Goal: Task Accomplishment & Management: Manage account settings

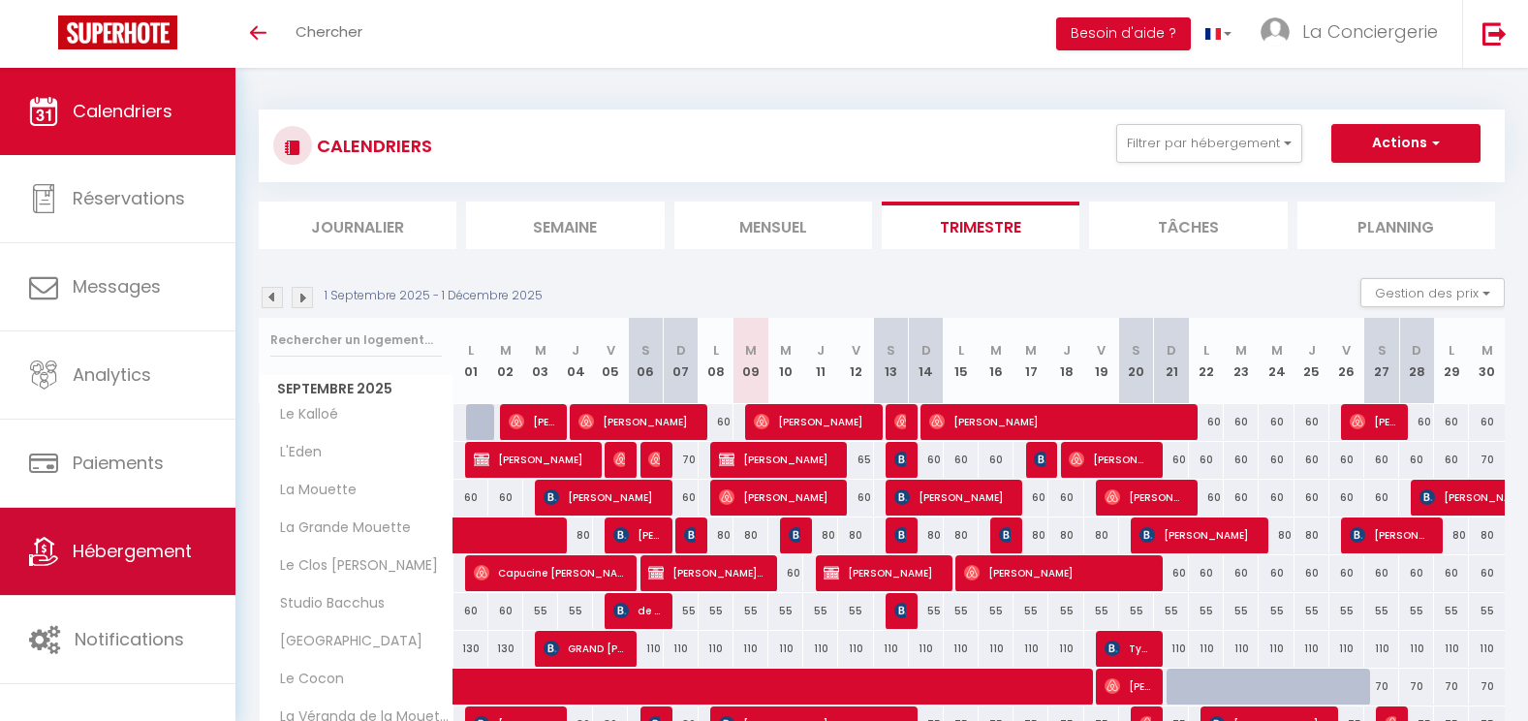
click at [140, 545] on span "Hébergement" at bounding box center [132, 551] width 119 height 24
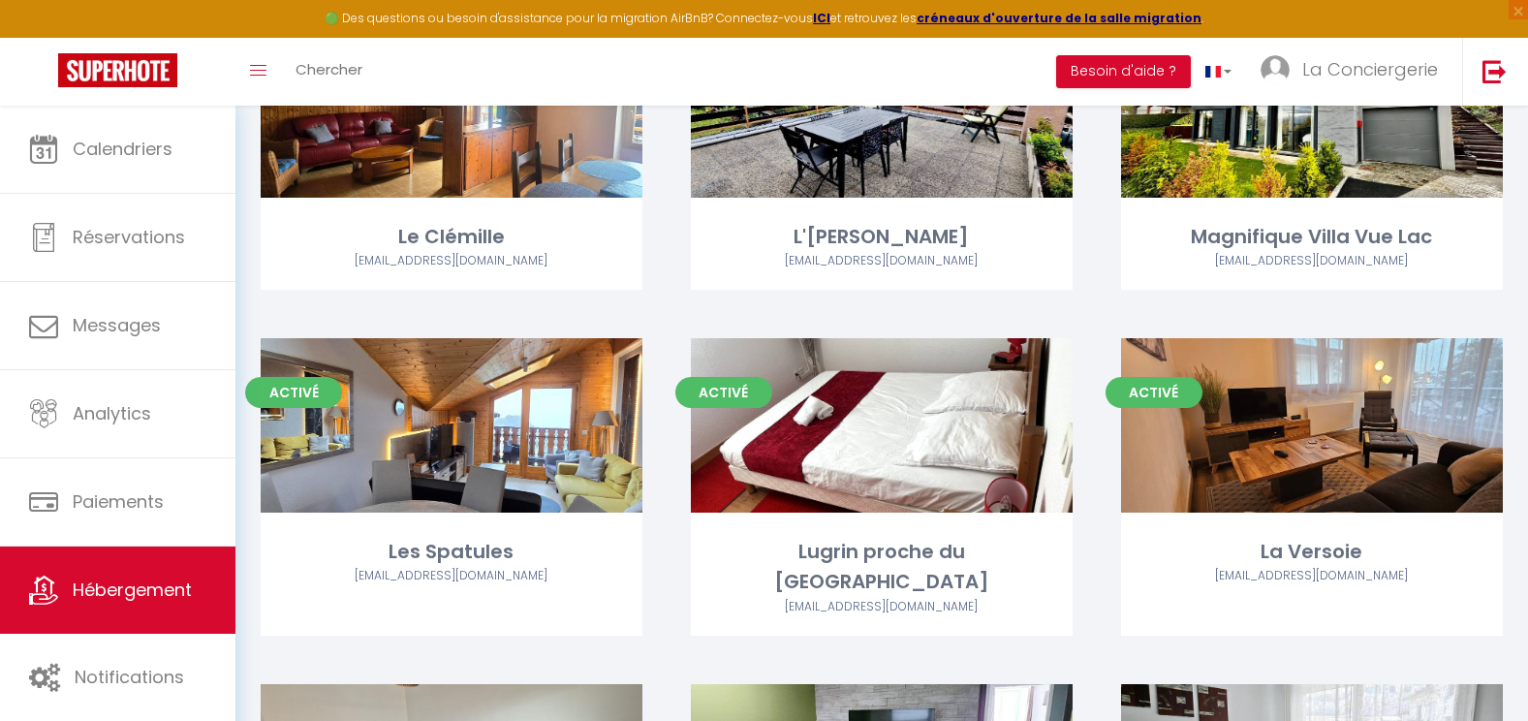
scroll to position [2589, 0]
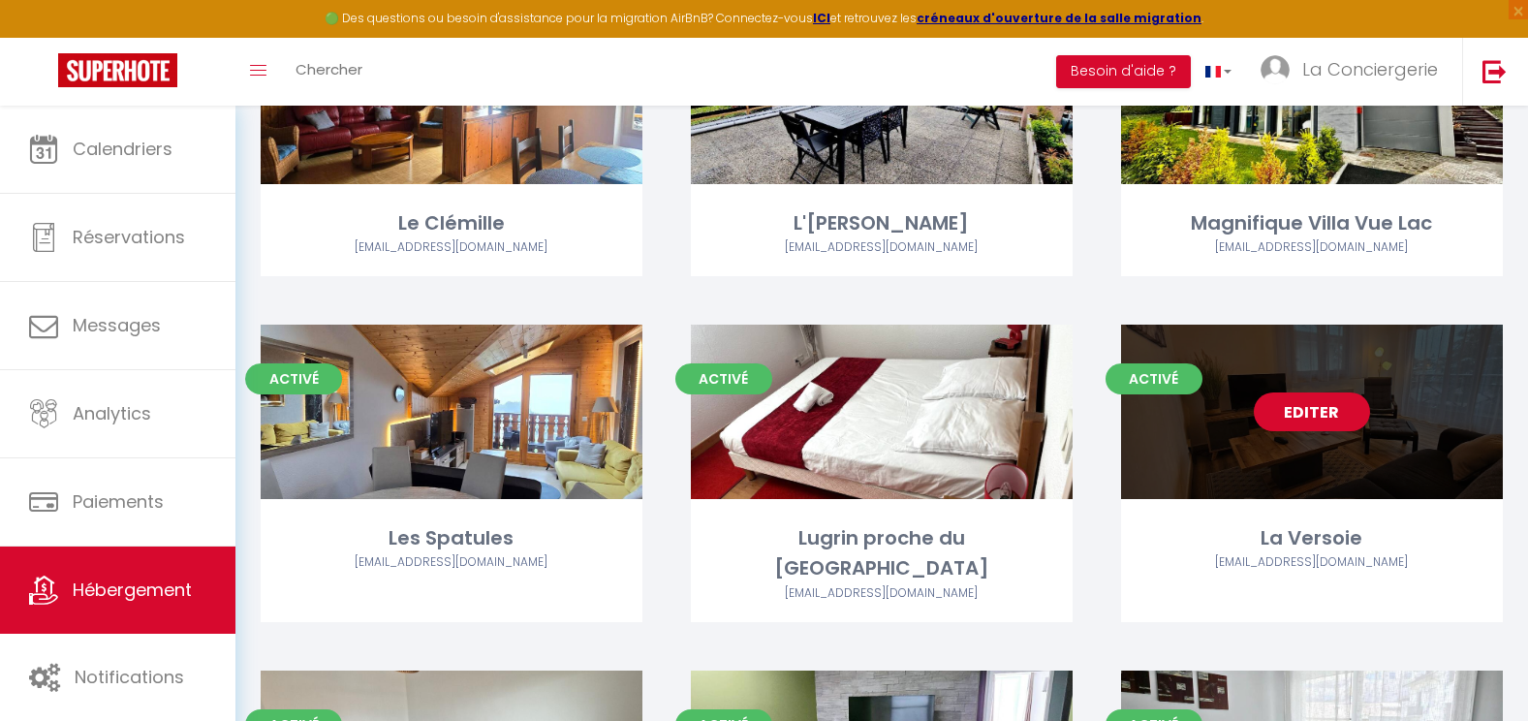
click at [1304, 408] on link "Editer" at bounding box center [1312, 411] width 116 height 39
select select "3"
select select "2"
select select "1"
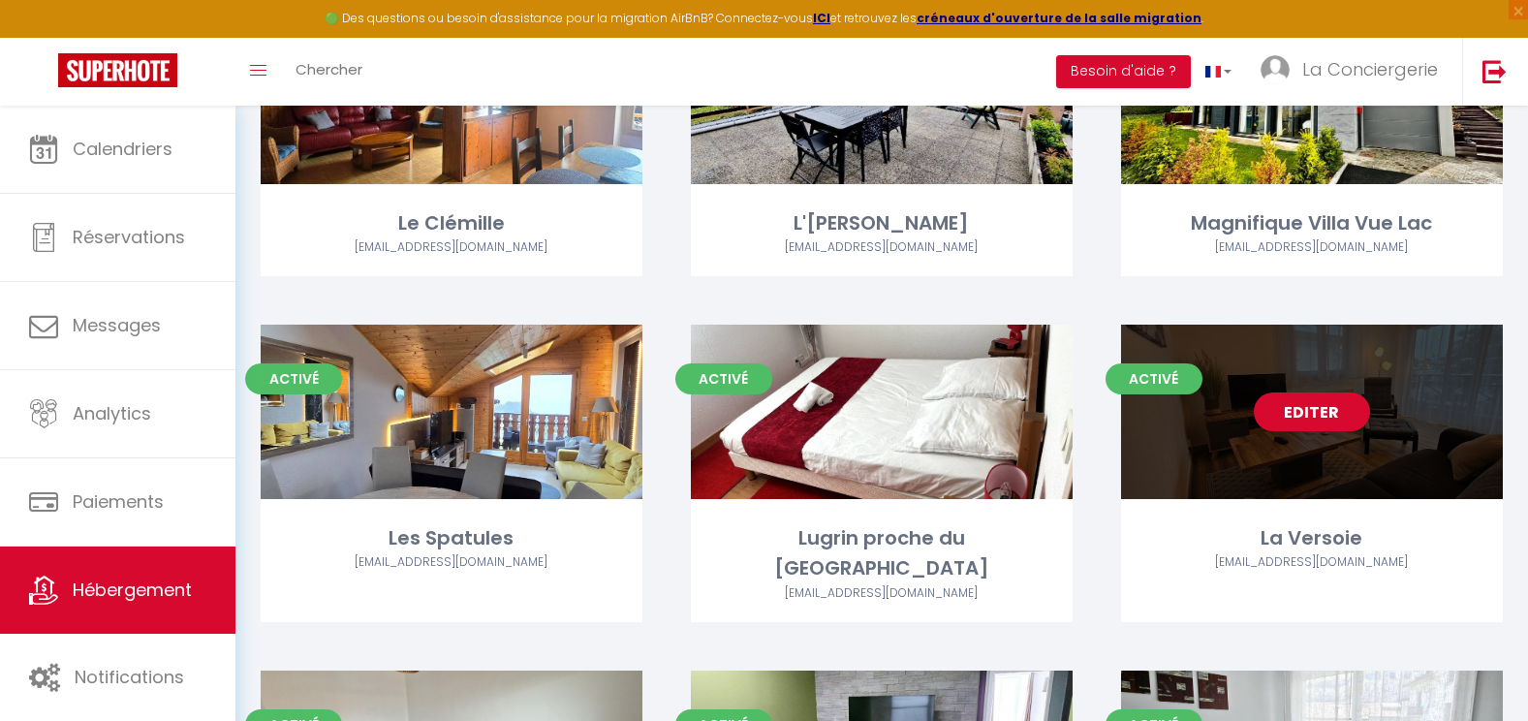
select select "1"
select select
select select "28"
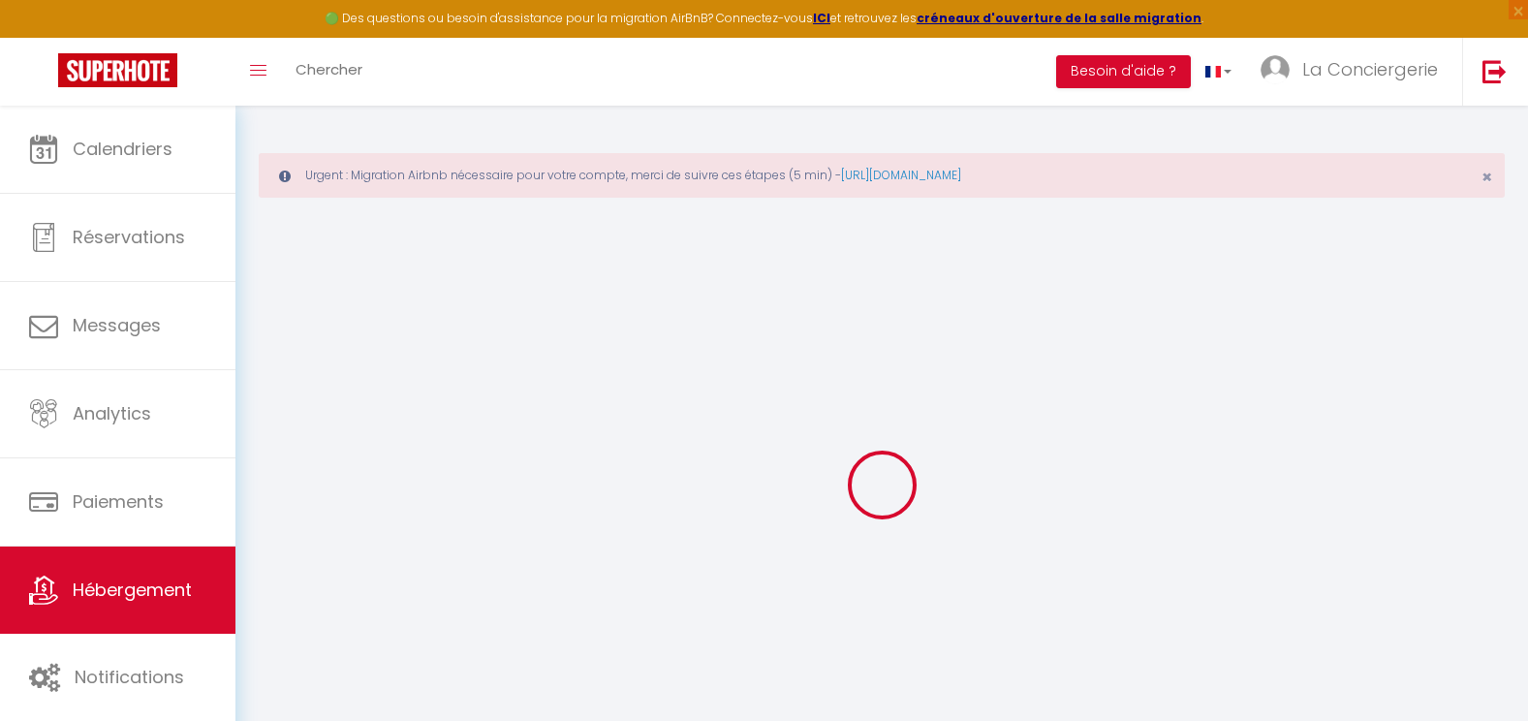
select select
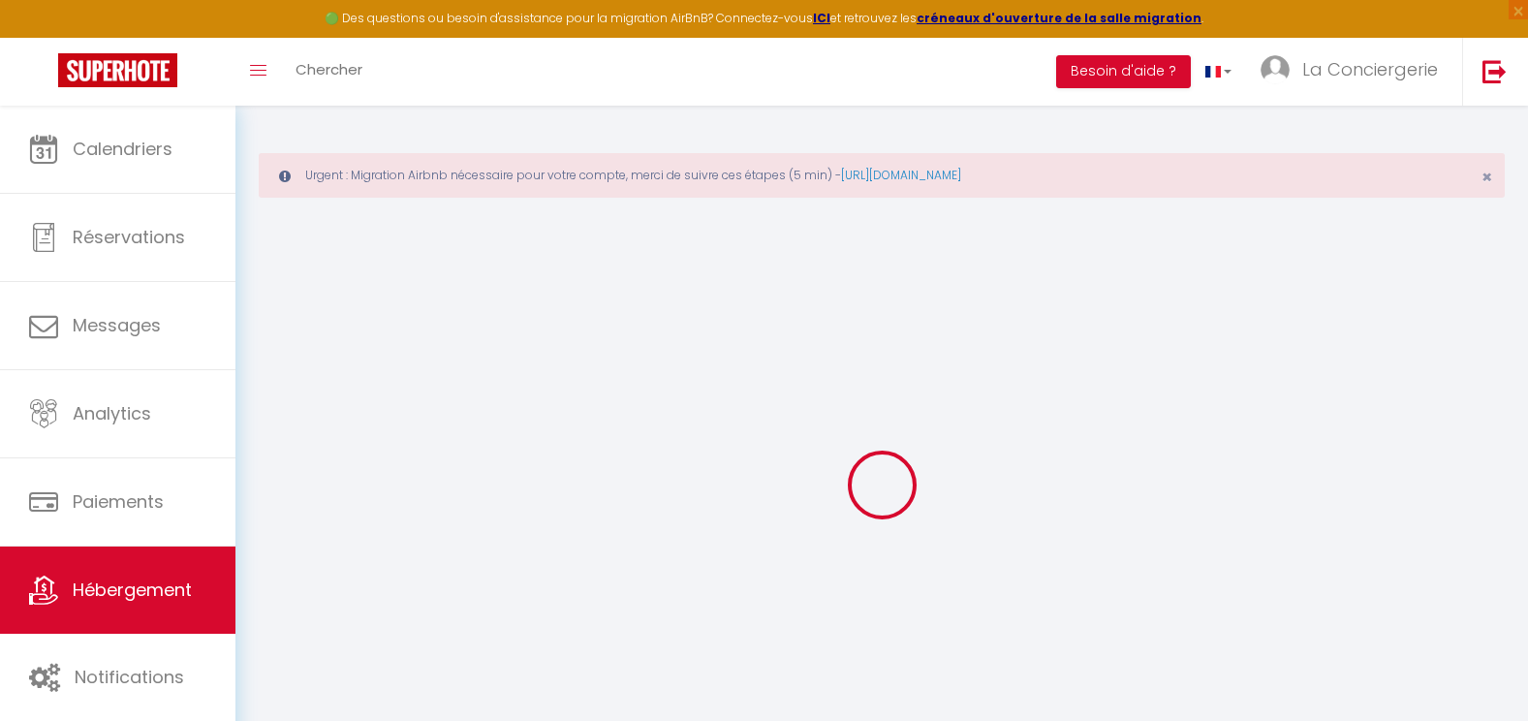
select select
checkbox input "false"
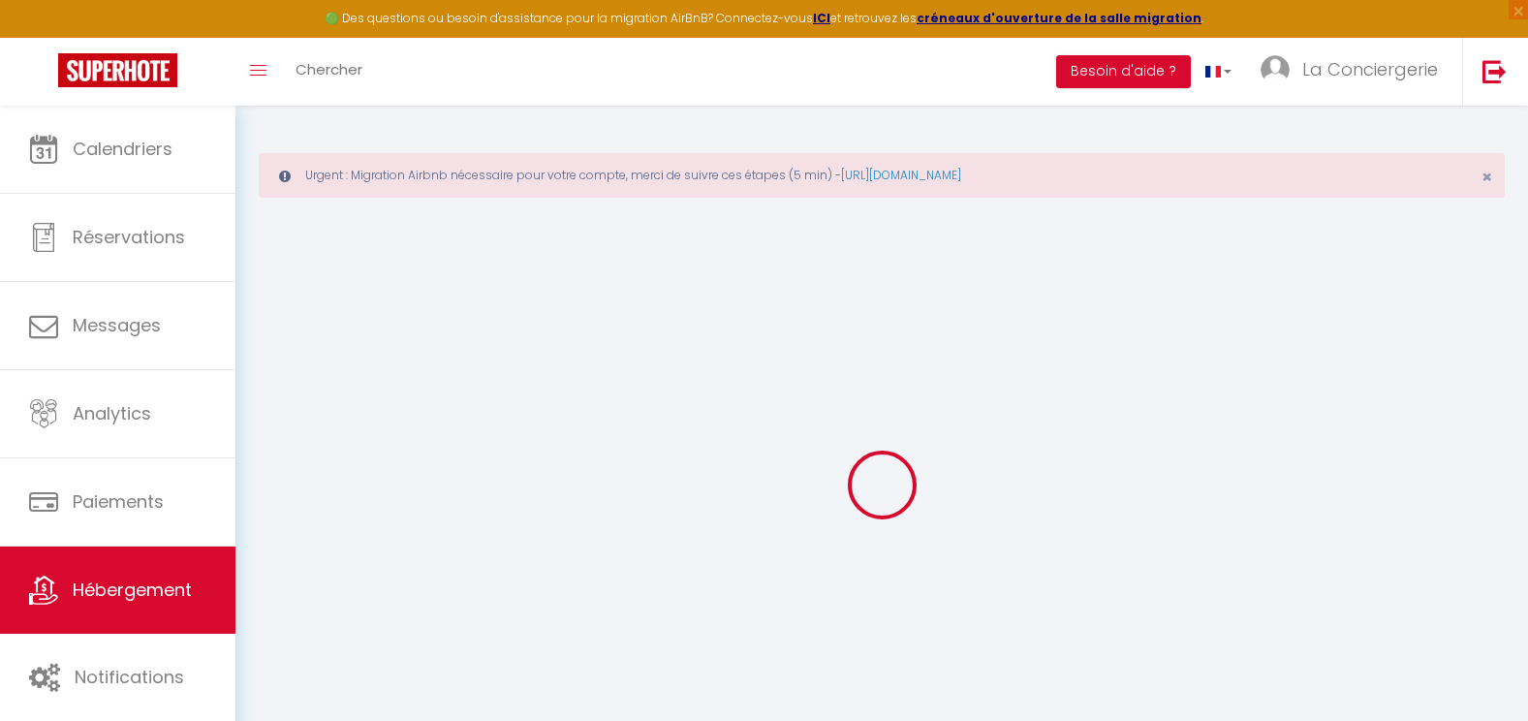
select select
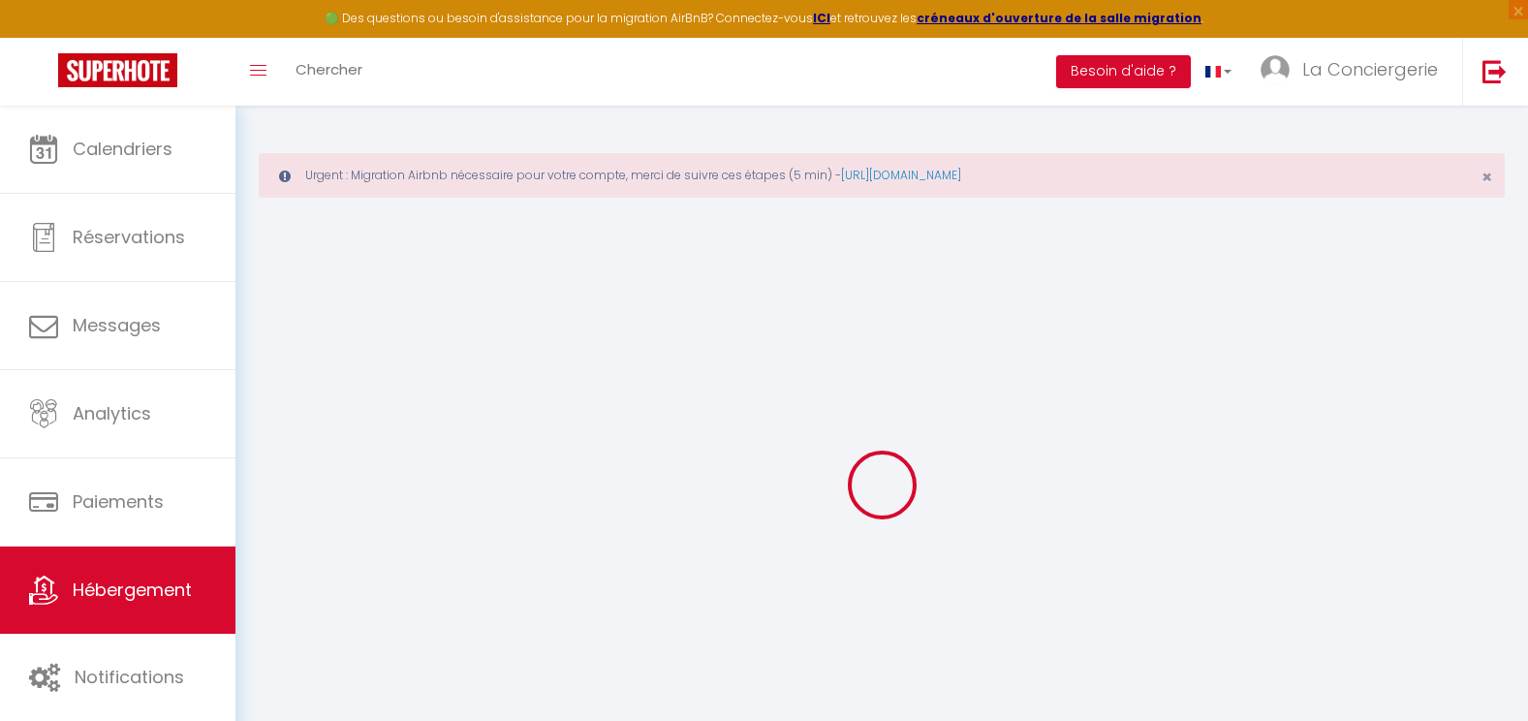
select select
checkbox input "false"
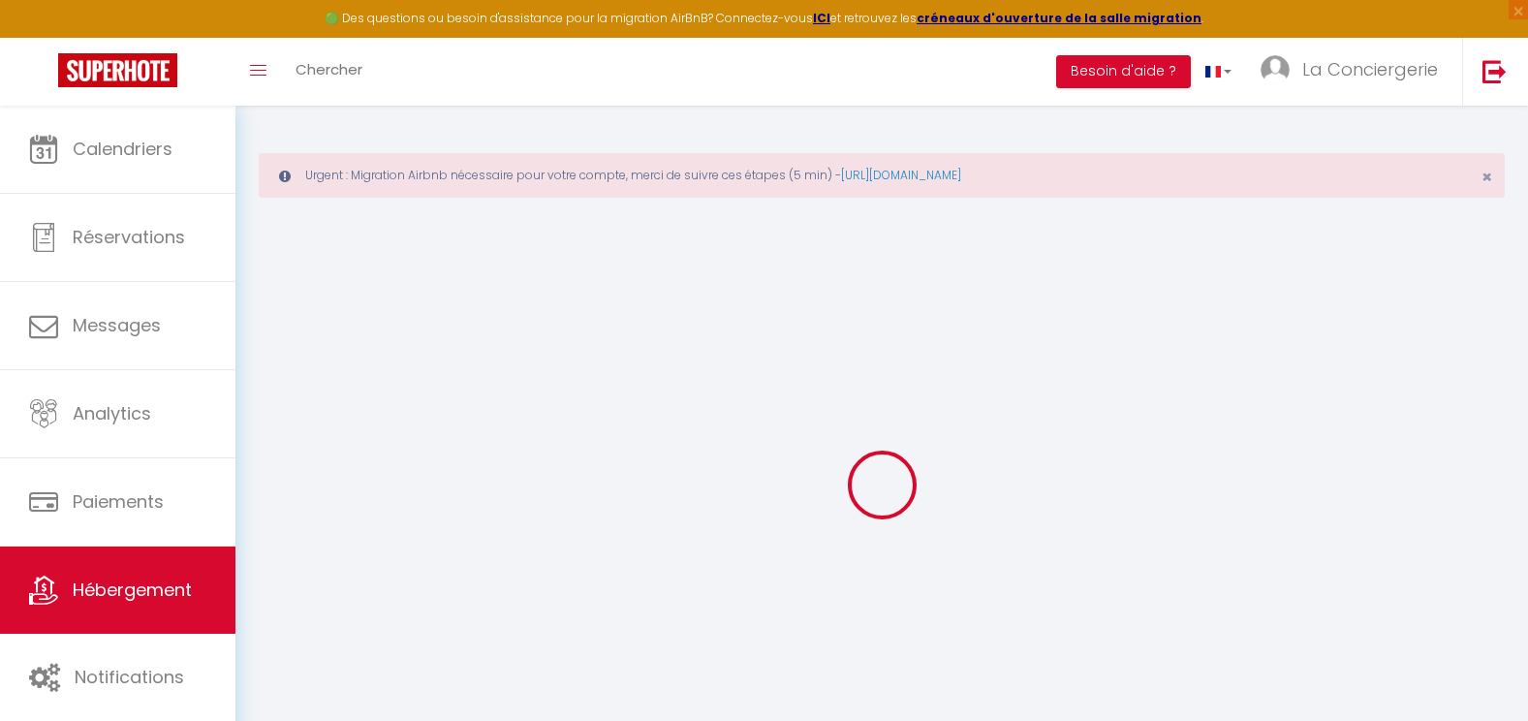
checkbox input "false"
select select
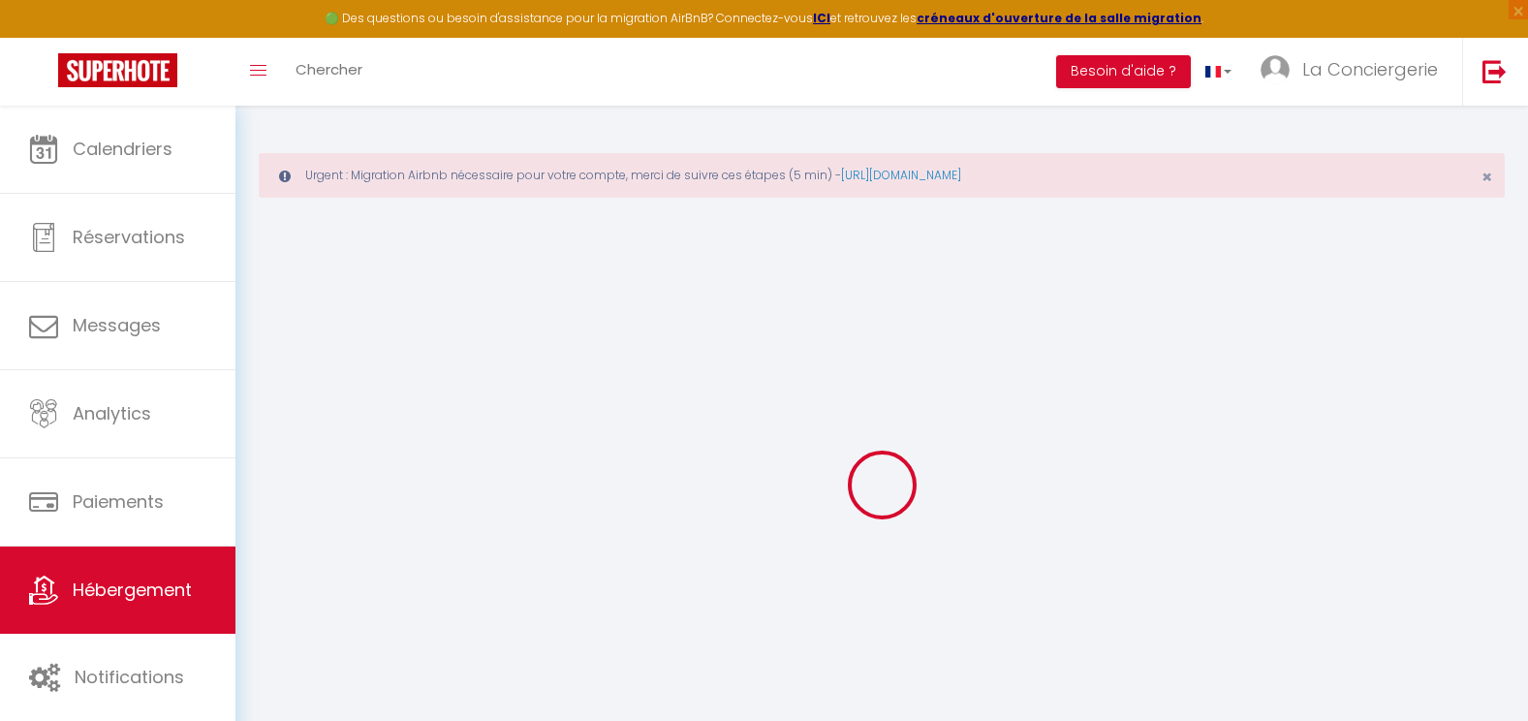
select select
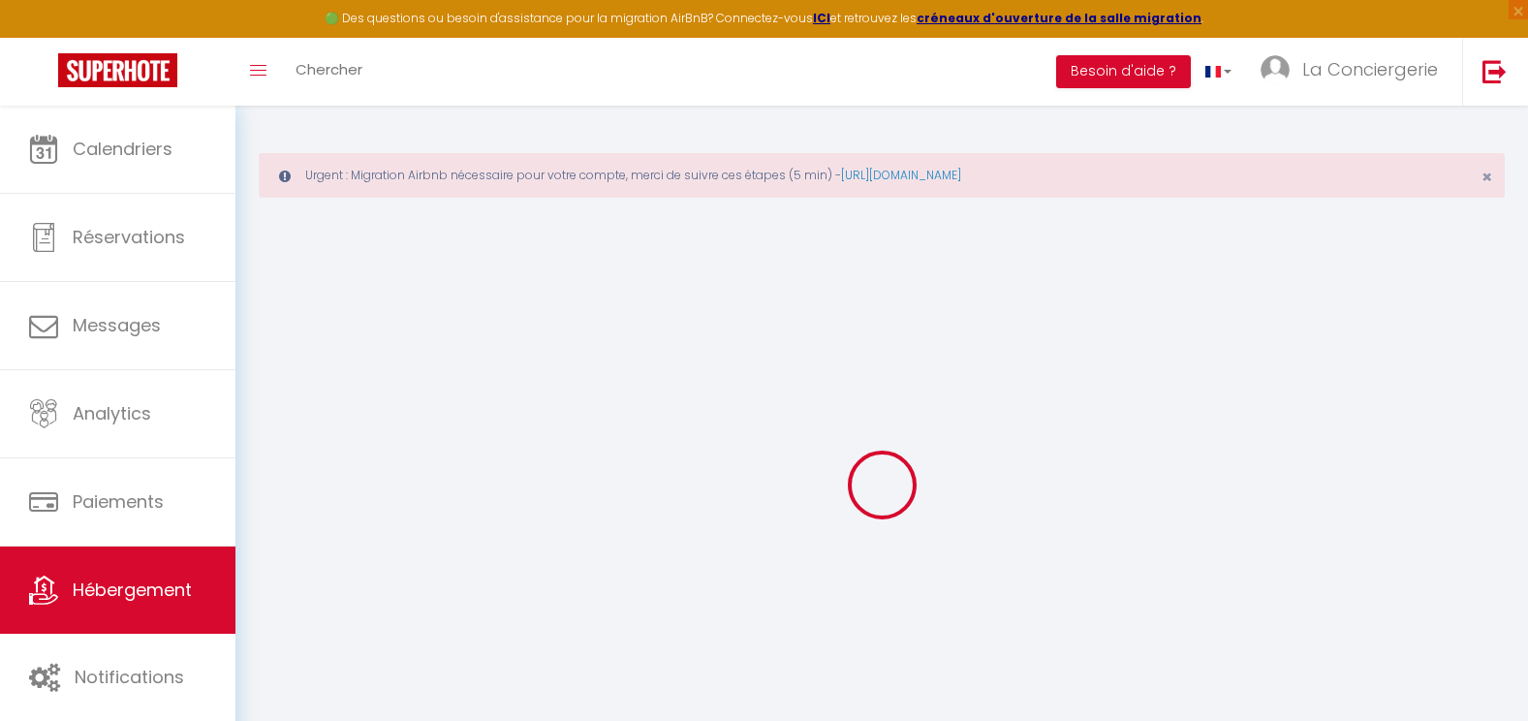
checkbox input "false"
select select
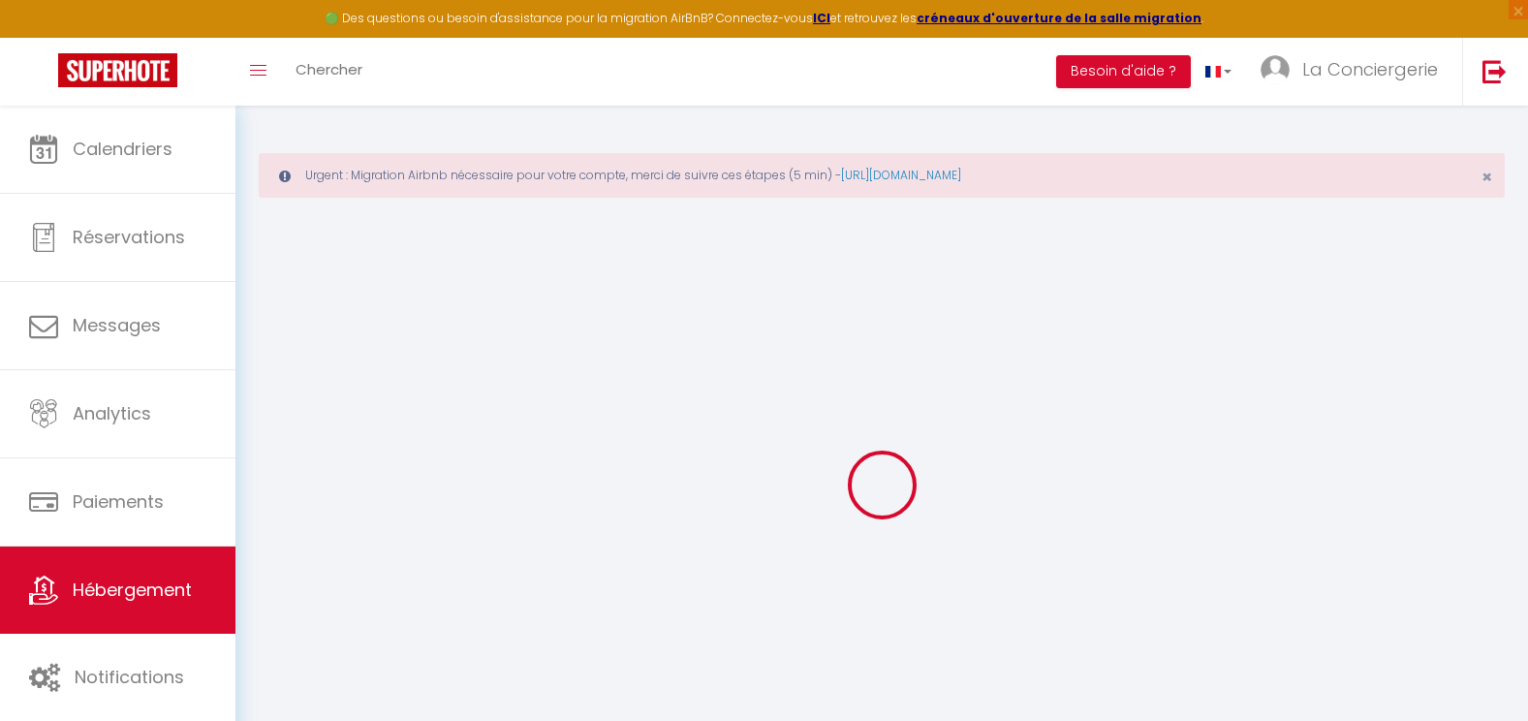
select select
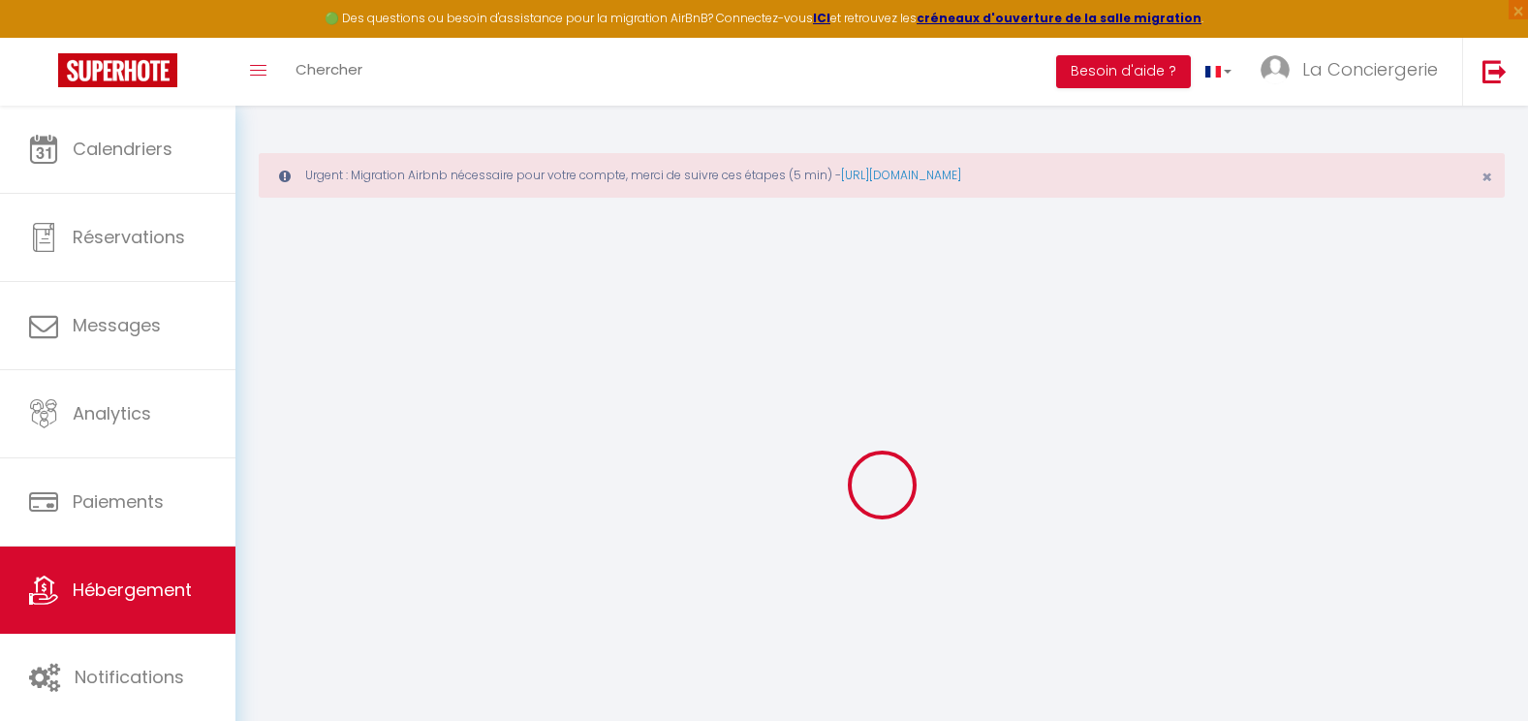
select select
checkbox input "false"
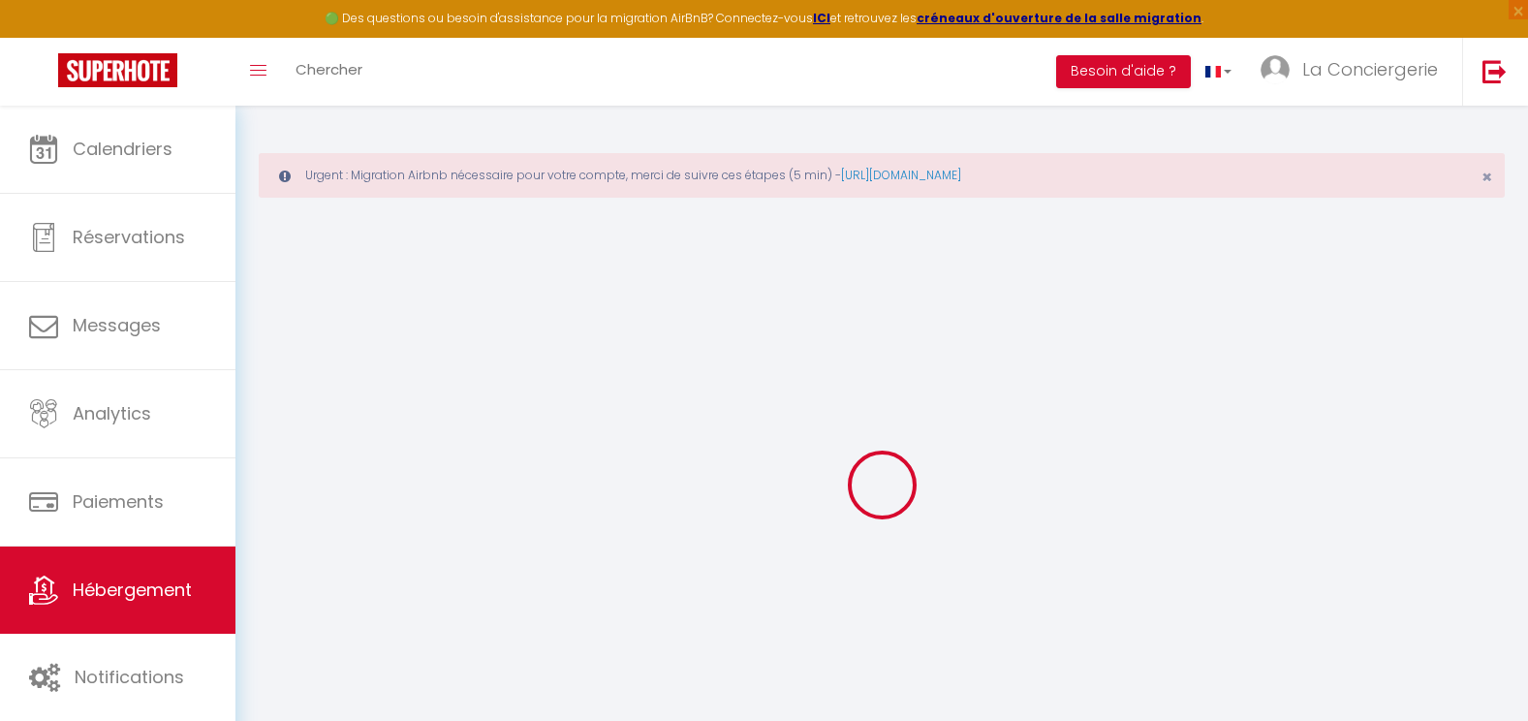
checkbox input "false"
select select
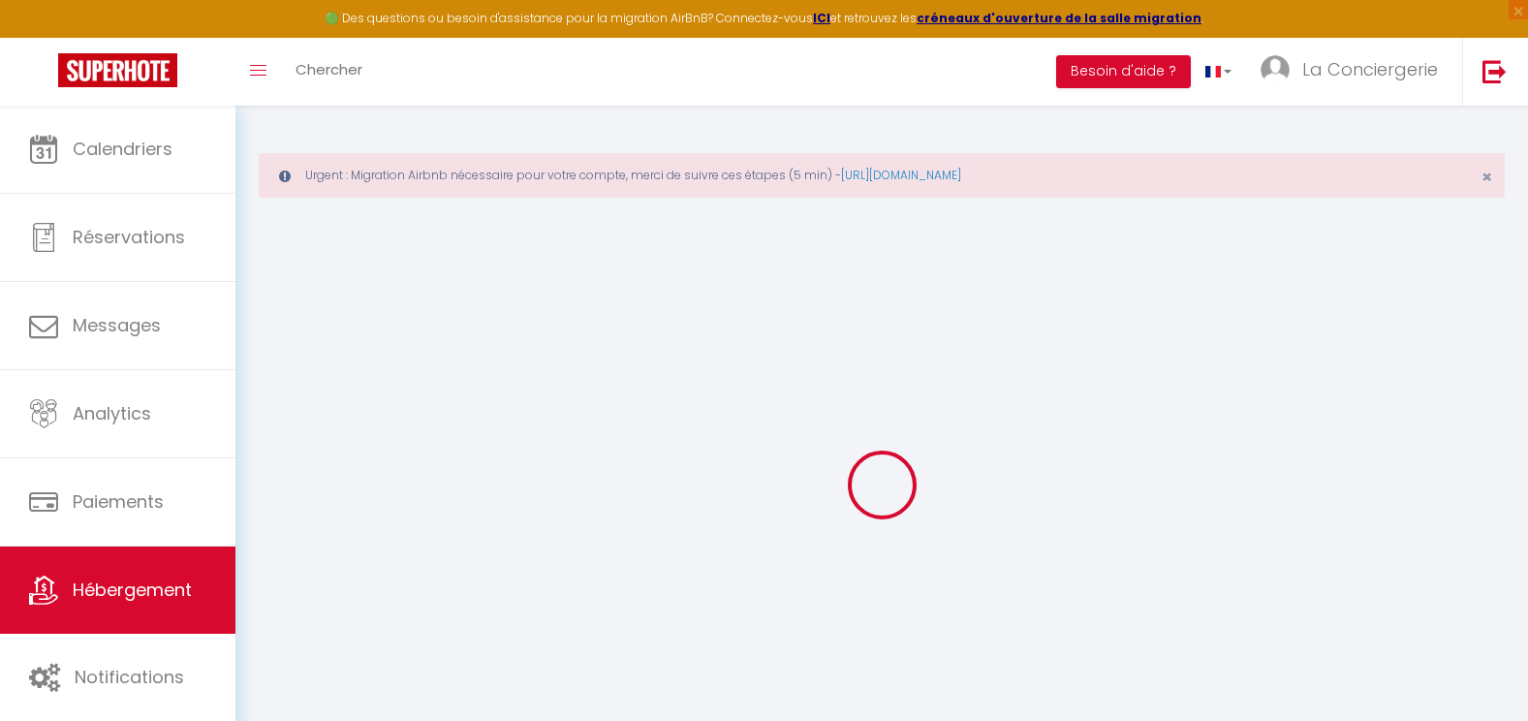
select select
checkbox input "false"
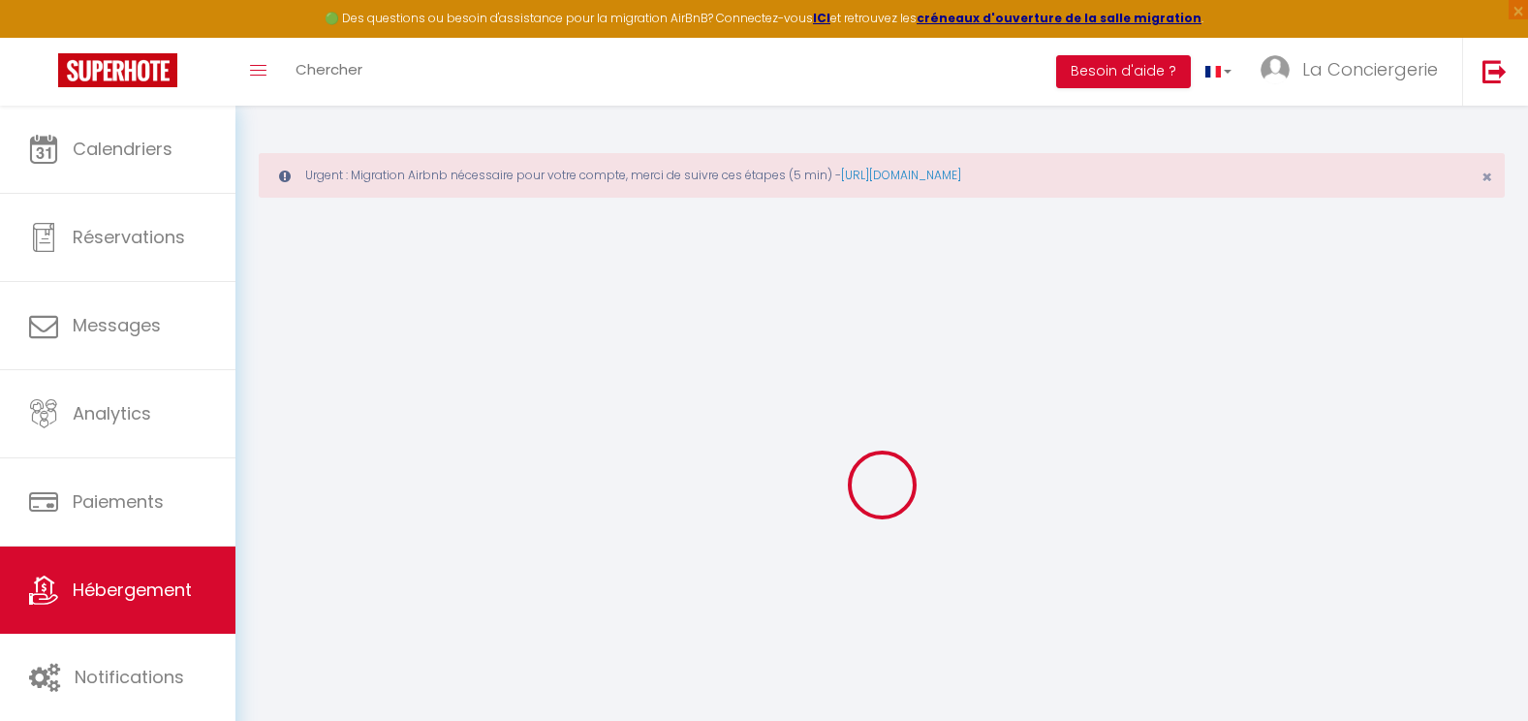
checkbox input "false"
select select
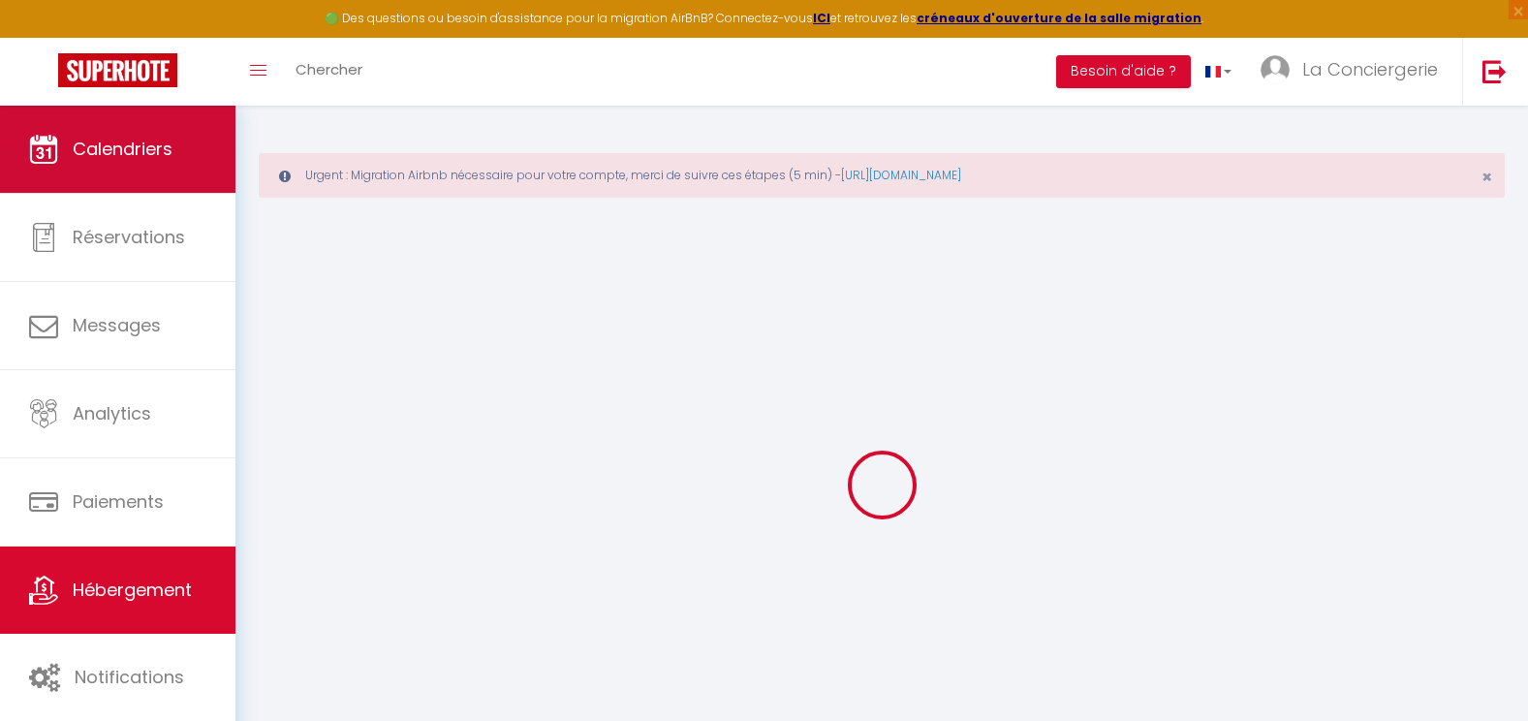
type input "La Versoie"
type input "Alain"
type input "14 Chemin Jean Moynat"
type input "74200"
type input "Thonon les bains"
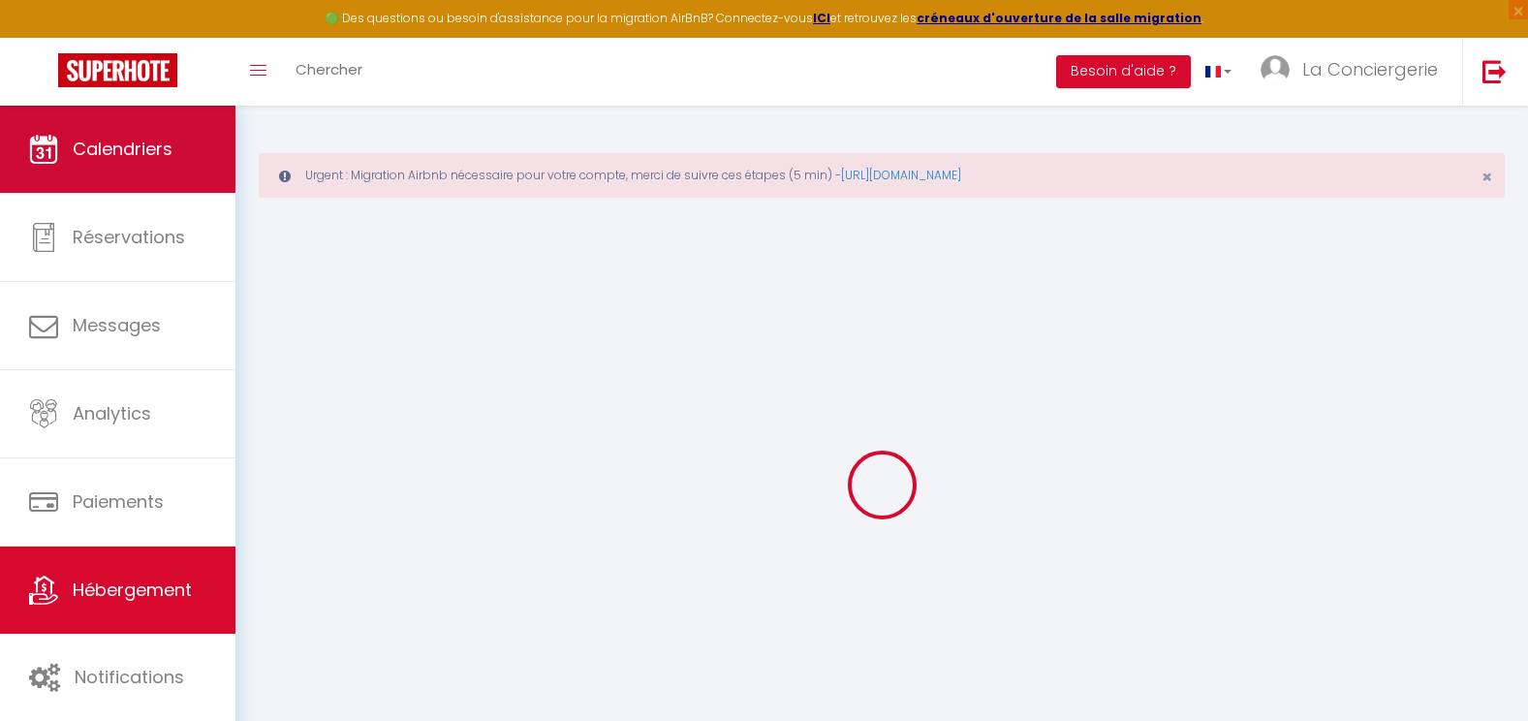
type input "70"
type input "55"
select select
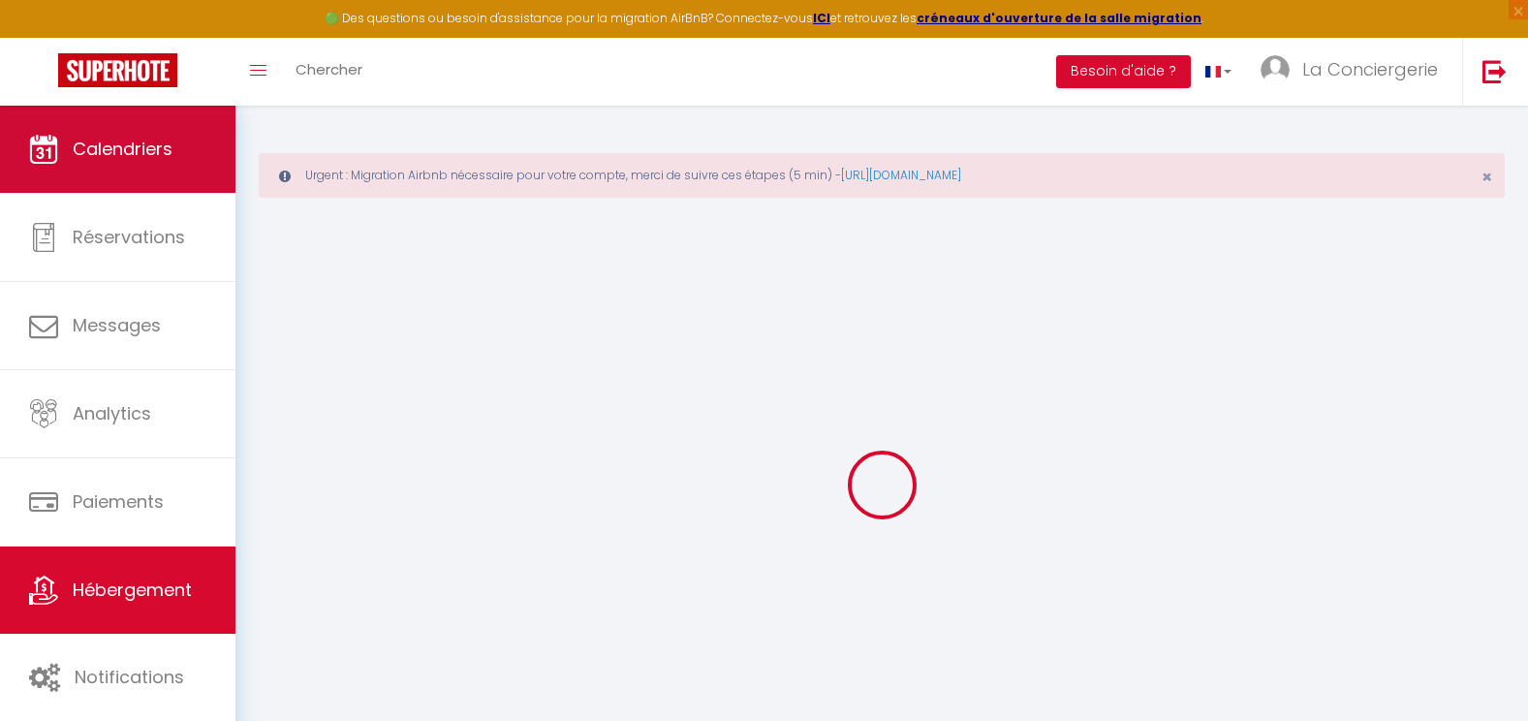
select select
type input "14 Chemin Jean Moynat"
type input "74200"
type input "Thonon-les-Bains"
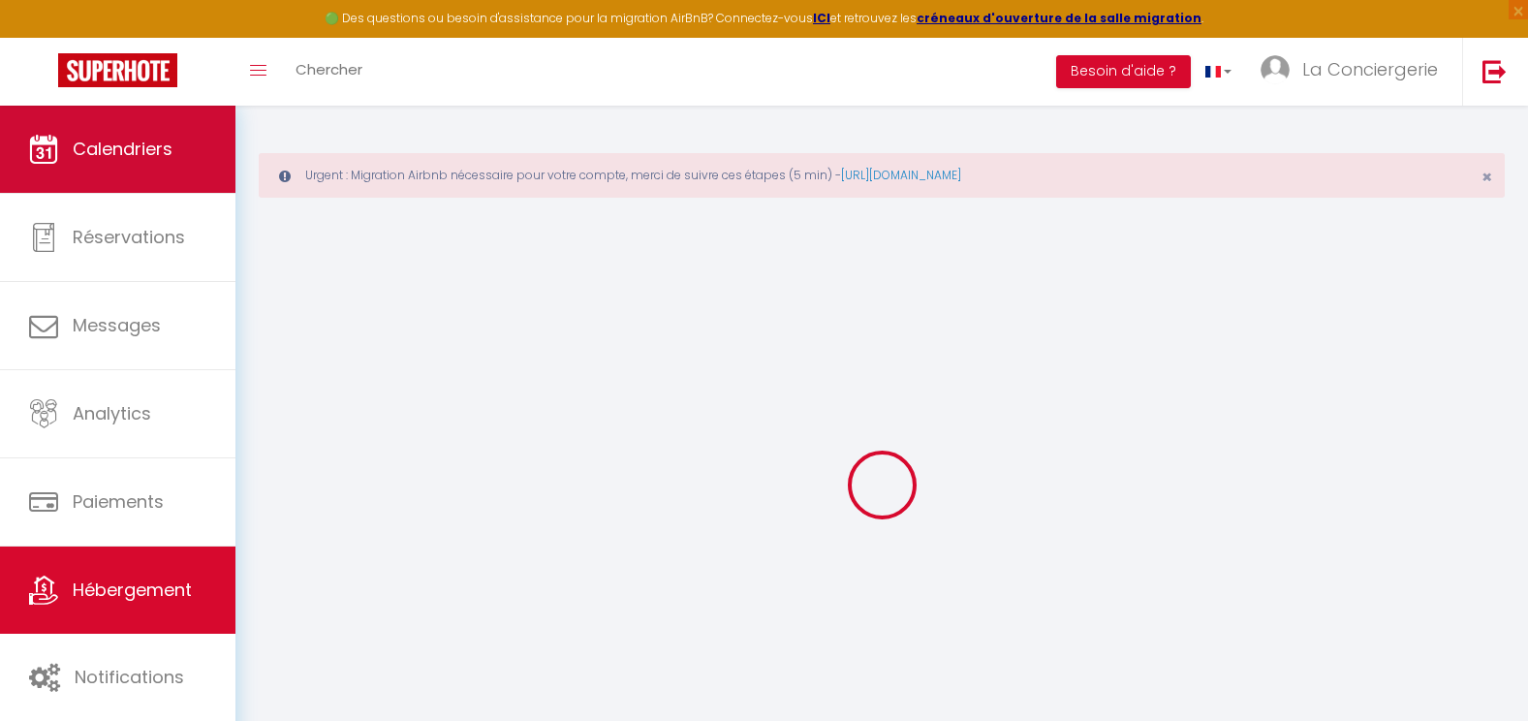
type input "[EMAIL_ADDRESS][DOMAIN_NAME]"
select select "7866"
checkbox input "false"
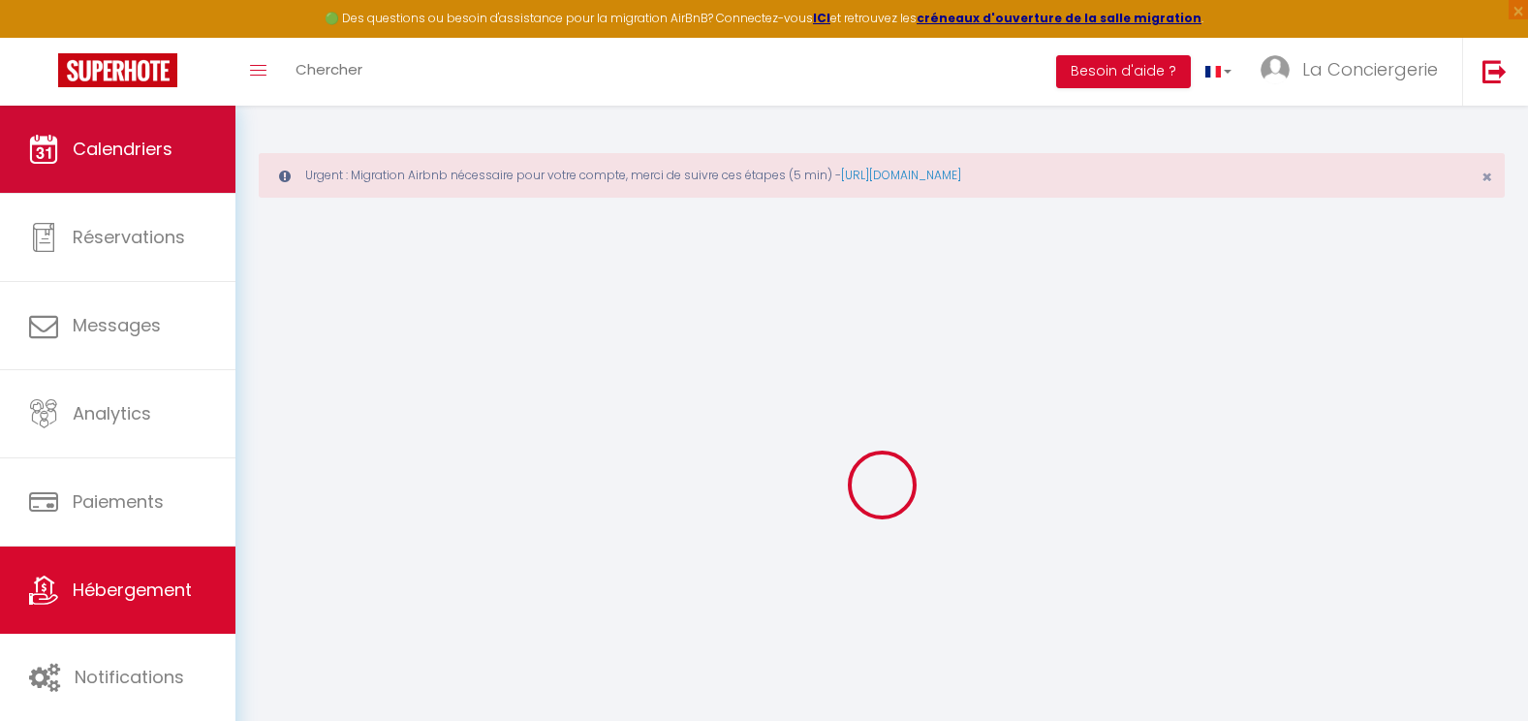
checkbox input "false"
type input "0"
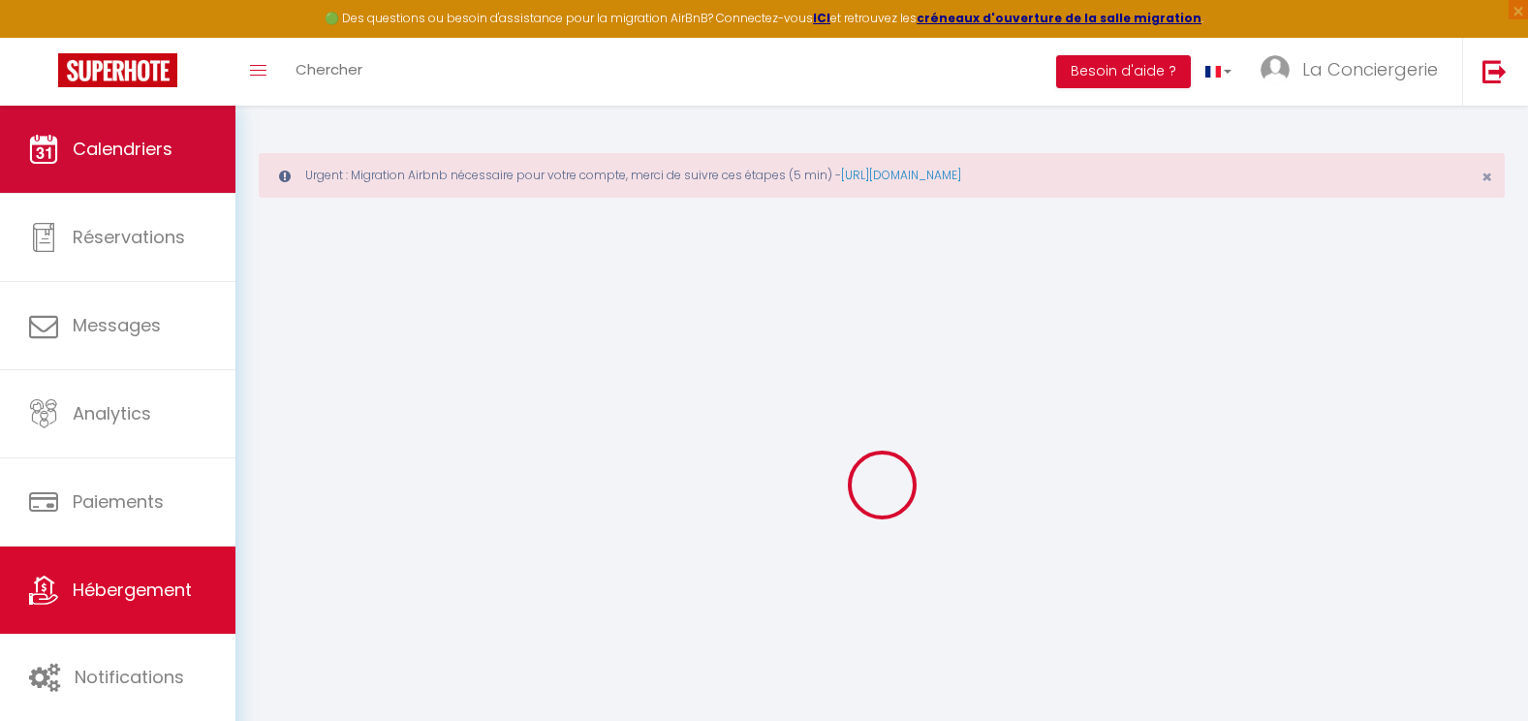
select select
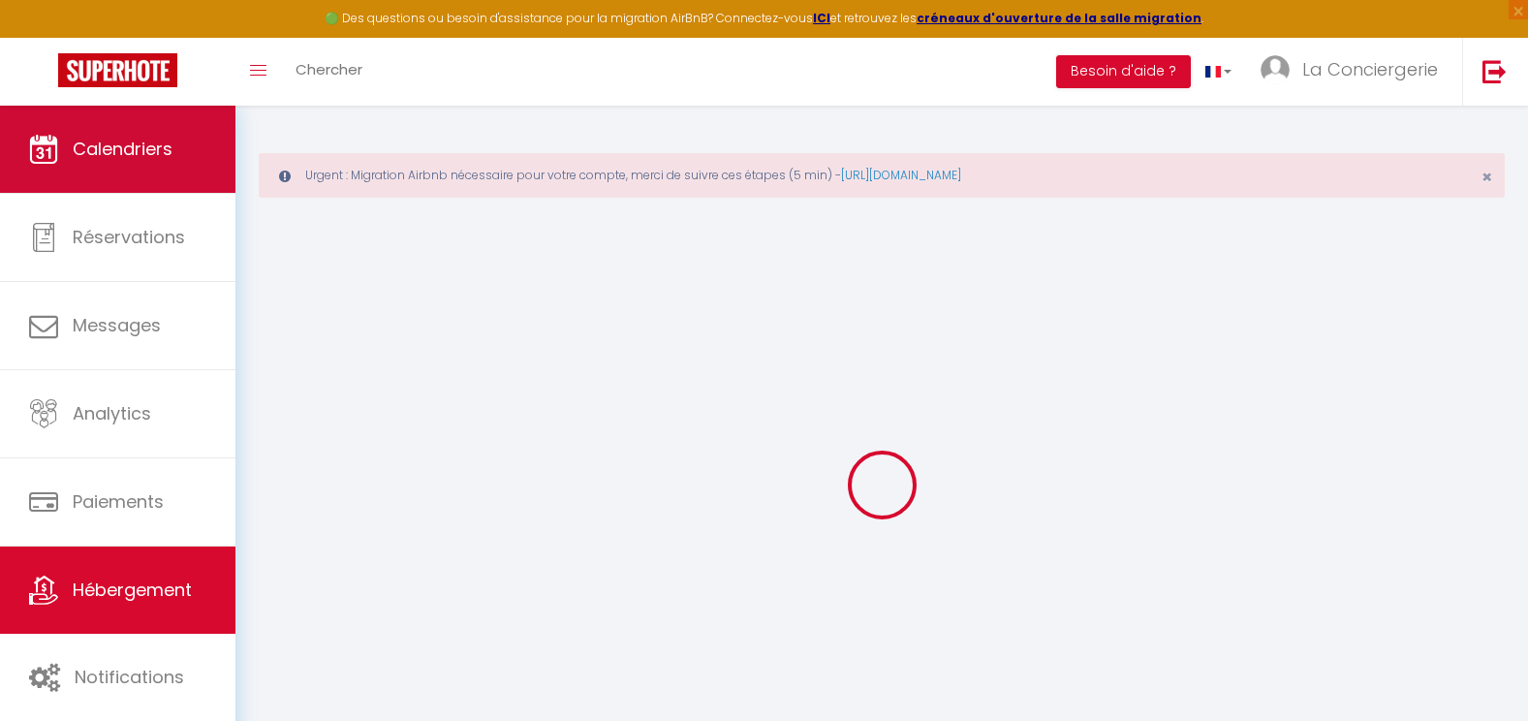
checkbox input "false"
select select
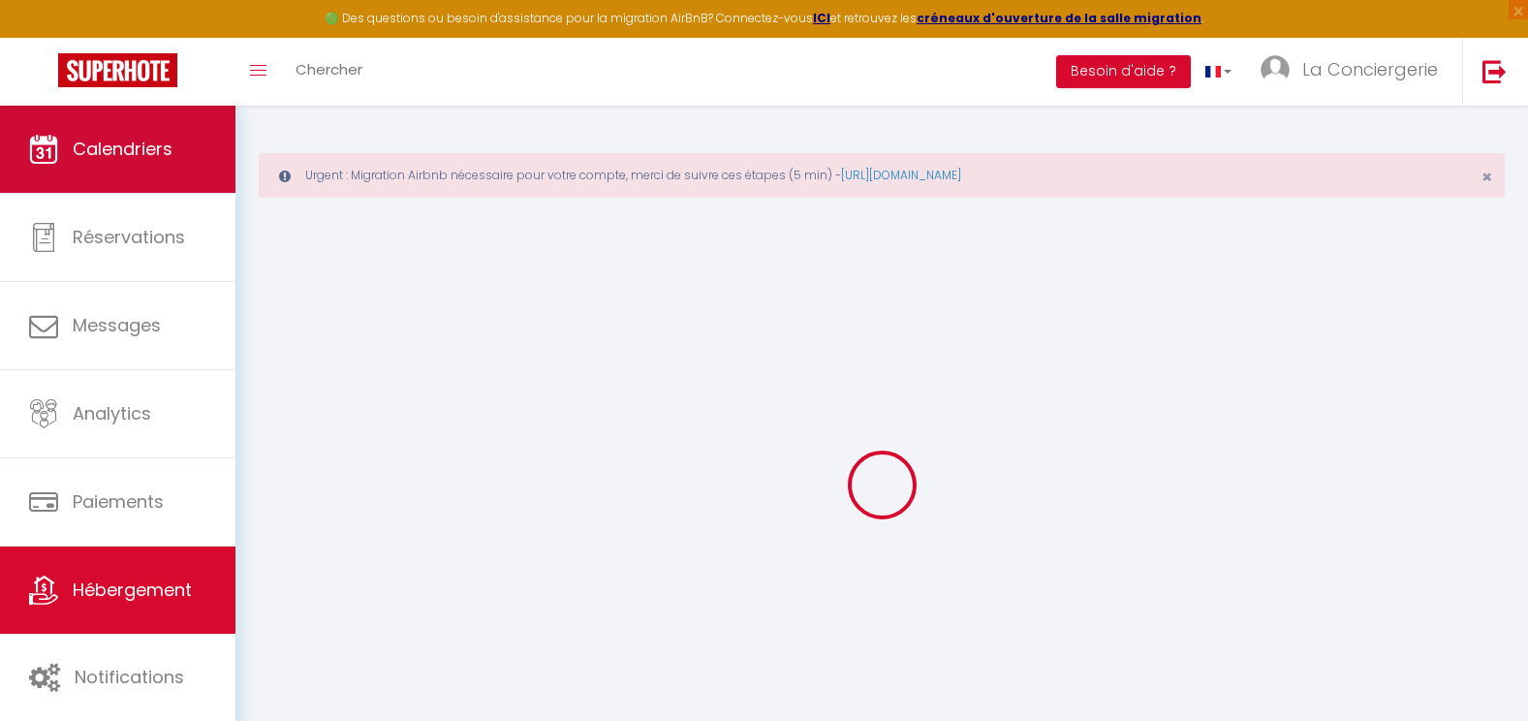
select select
checkbox input "false"
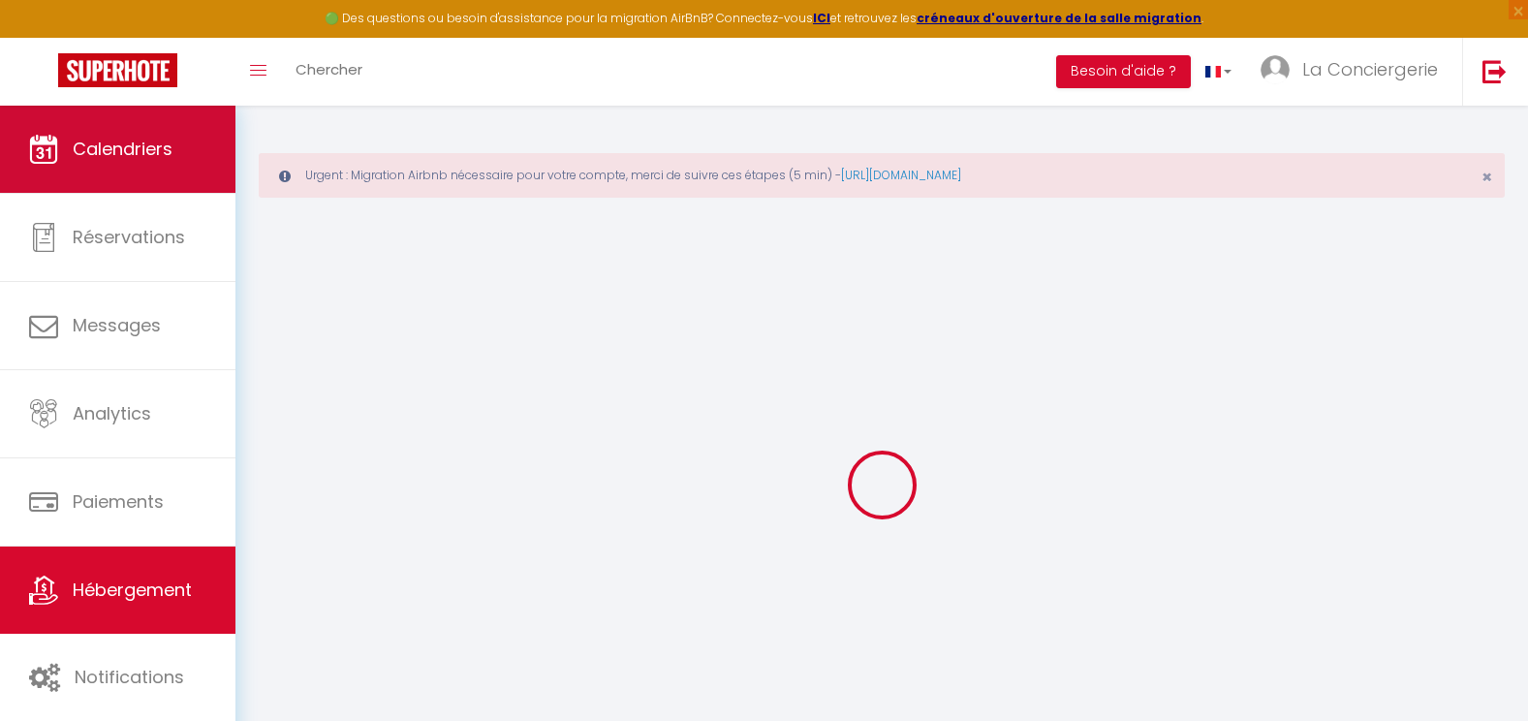
checkbox input "false"
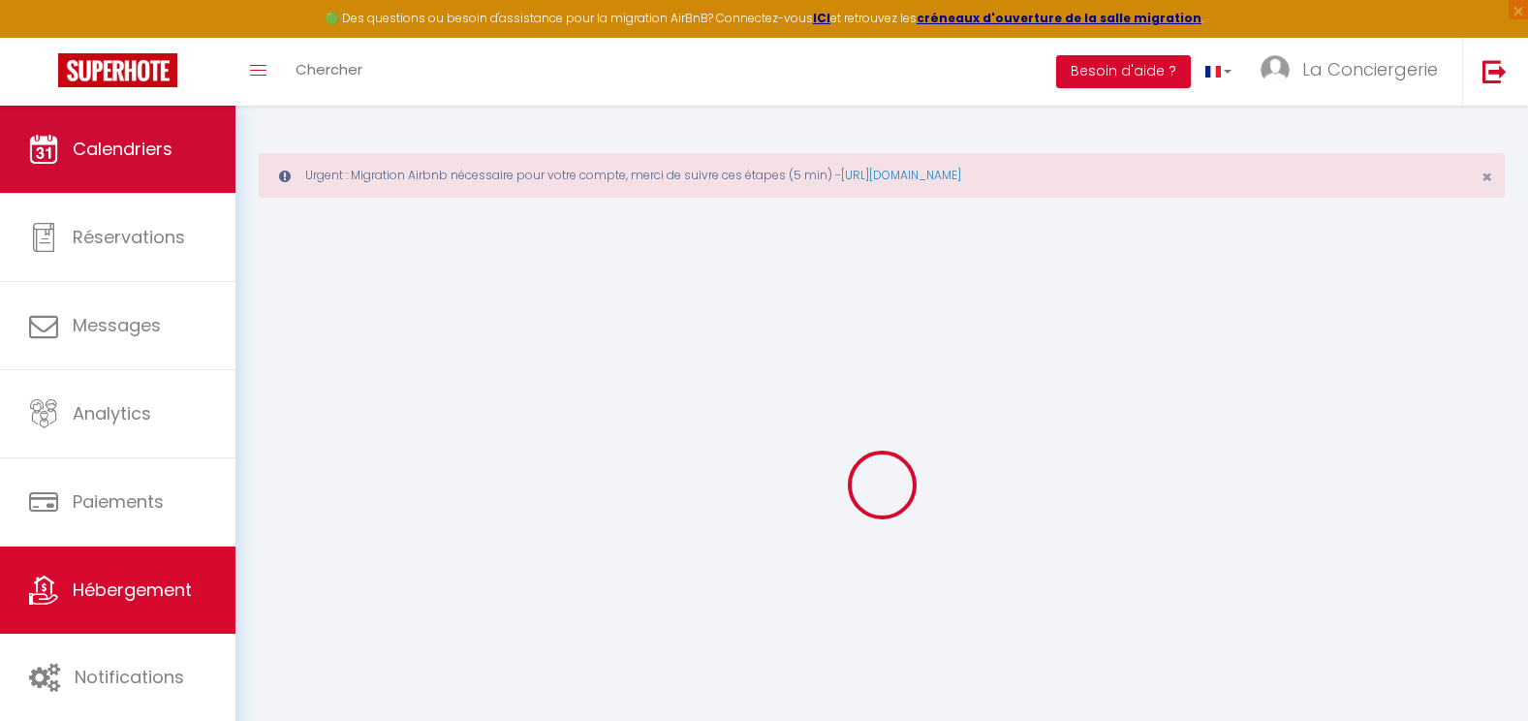
checkbox input "false"
select select "15:00"
select select
select select "11:00"
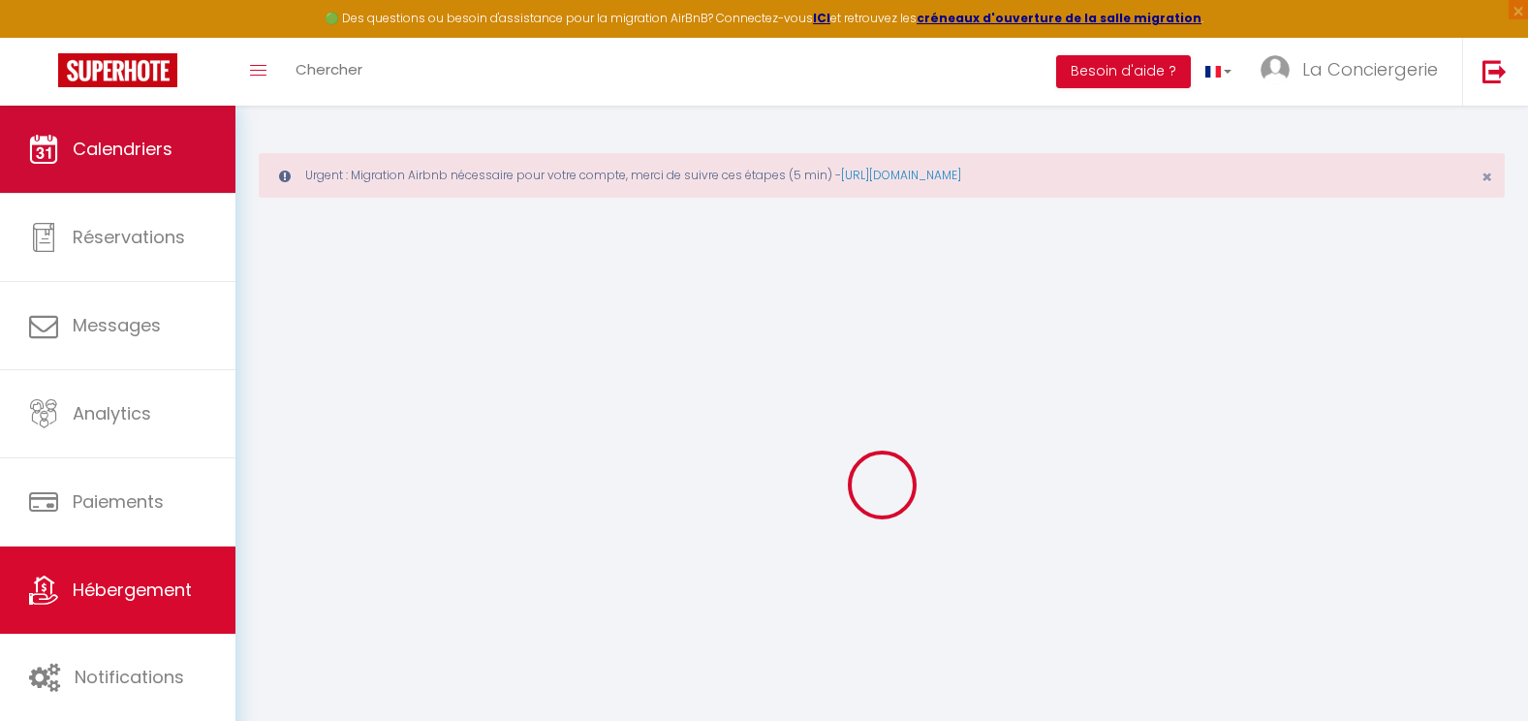
select select "30"
select select "120"
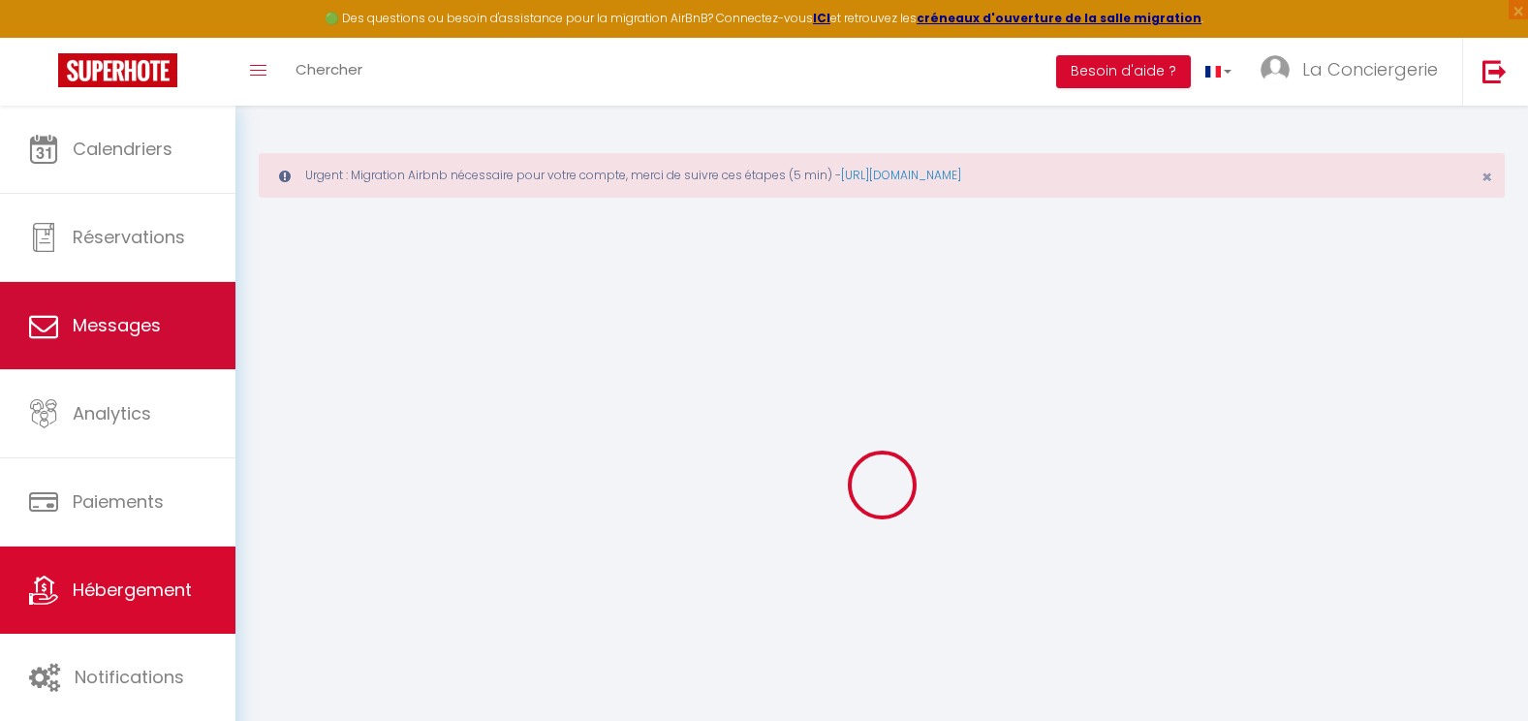
select select
checkbox input "false"
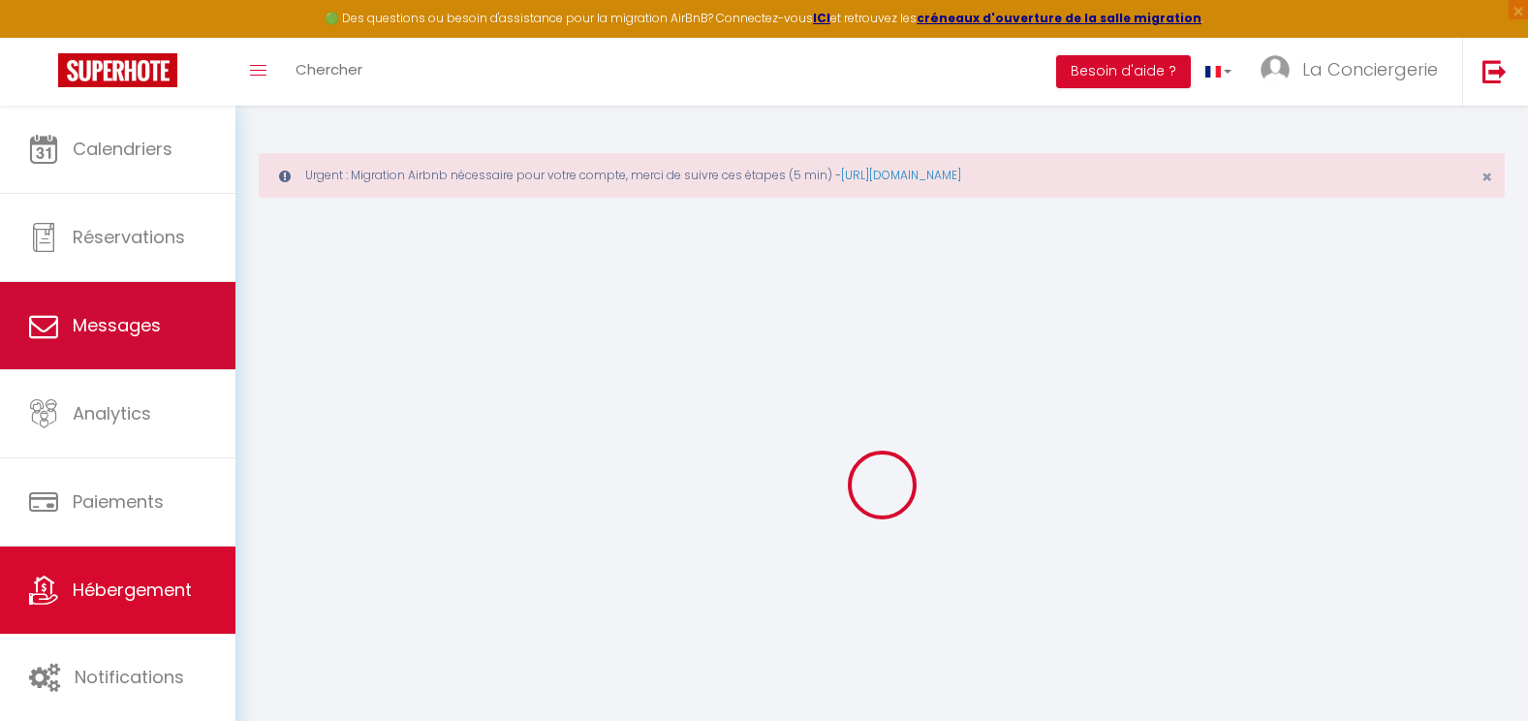
select select
checkbox input "false"
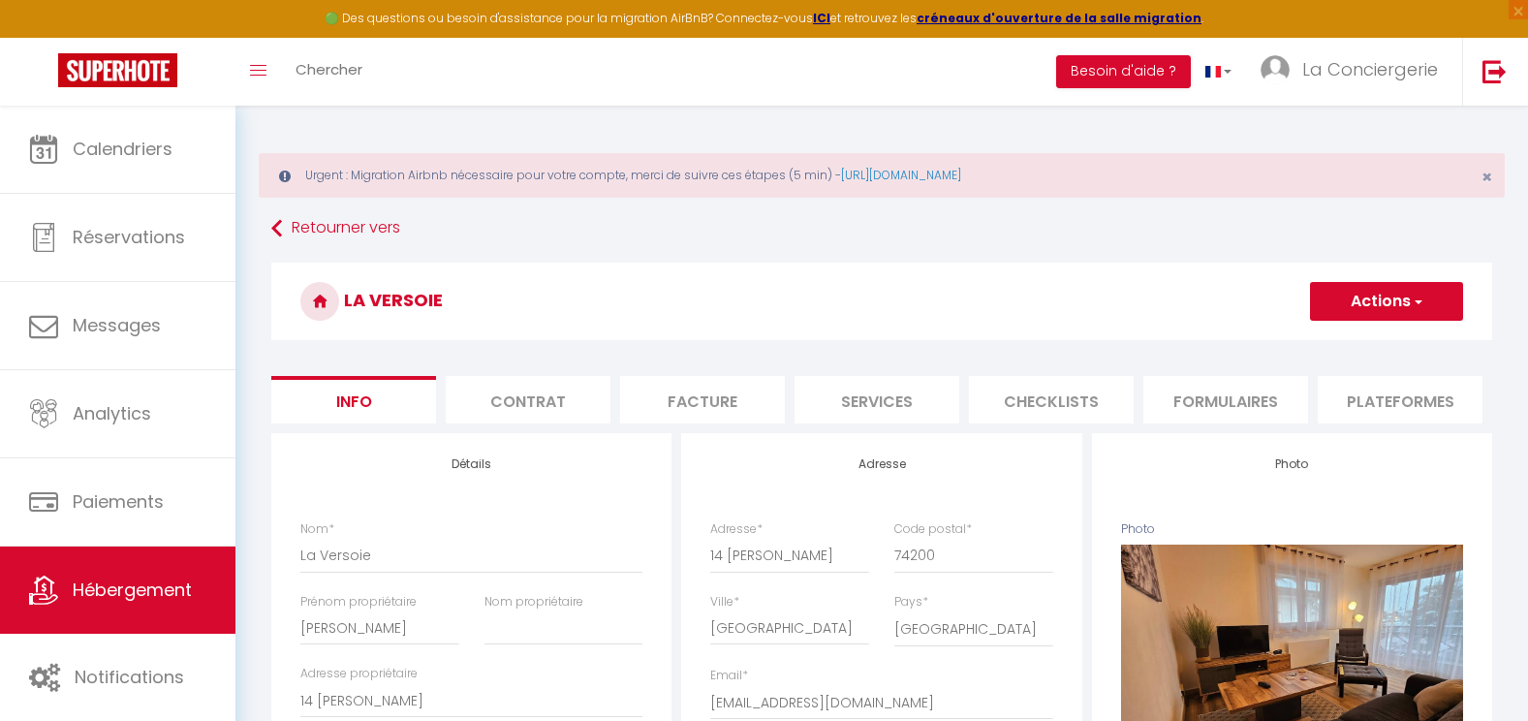
click at [1412, 290] on button "Actions" at bounding box center [1386, 301] width 153 height 39
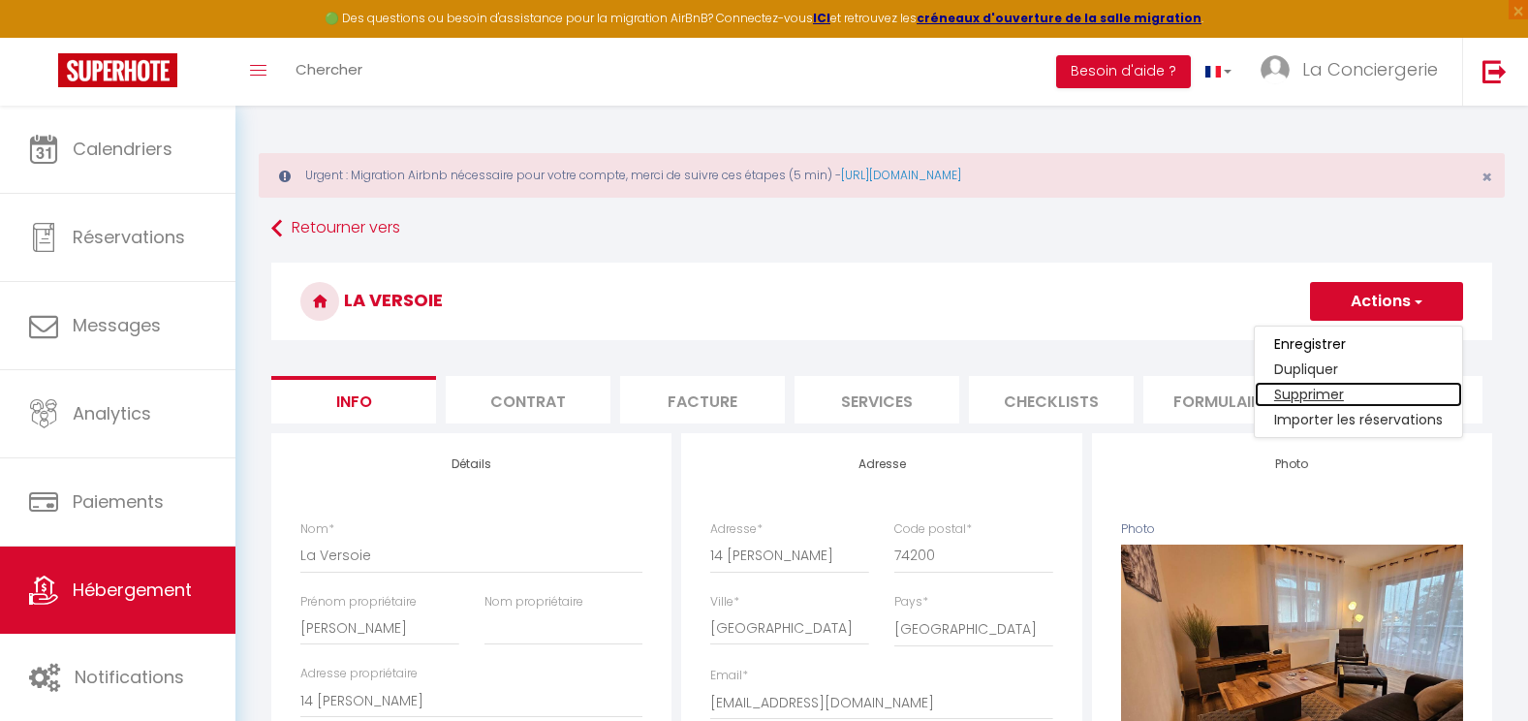
click at [1302, 394] on link "Supprimer" at bounding box center [1358, 394] width 207 height 25
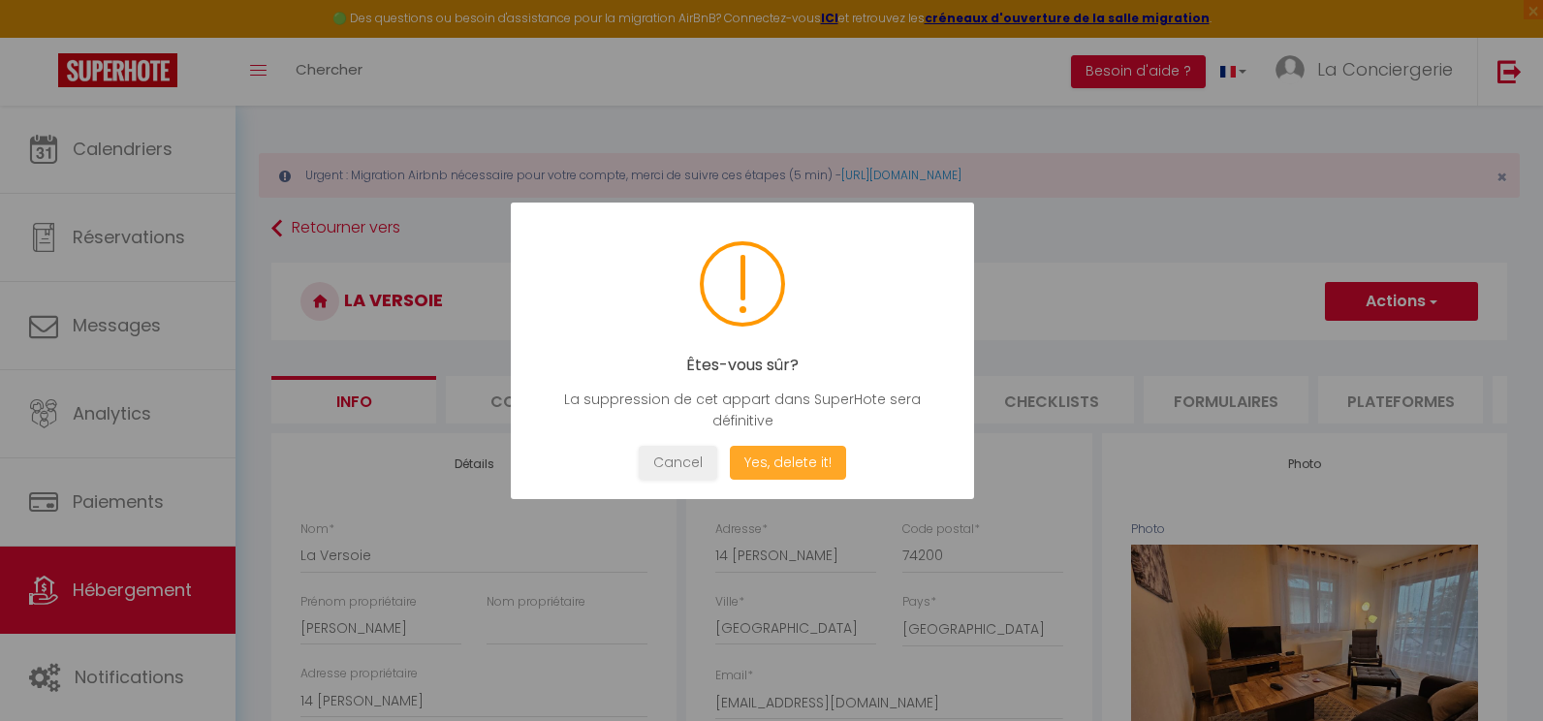
click at [826, 471] on button "Yes, delete it!" at bounding box center [788, 463] width 116 height 34
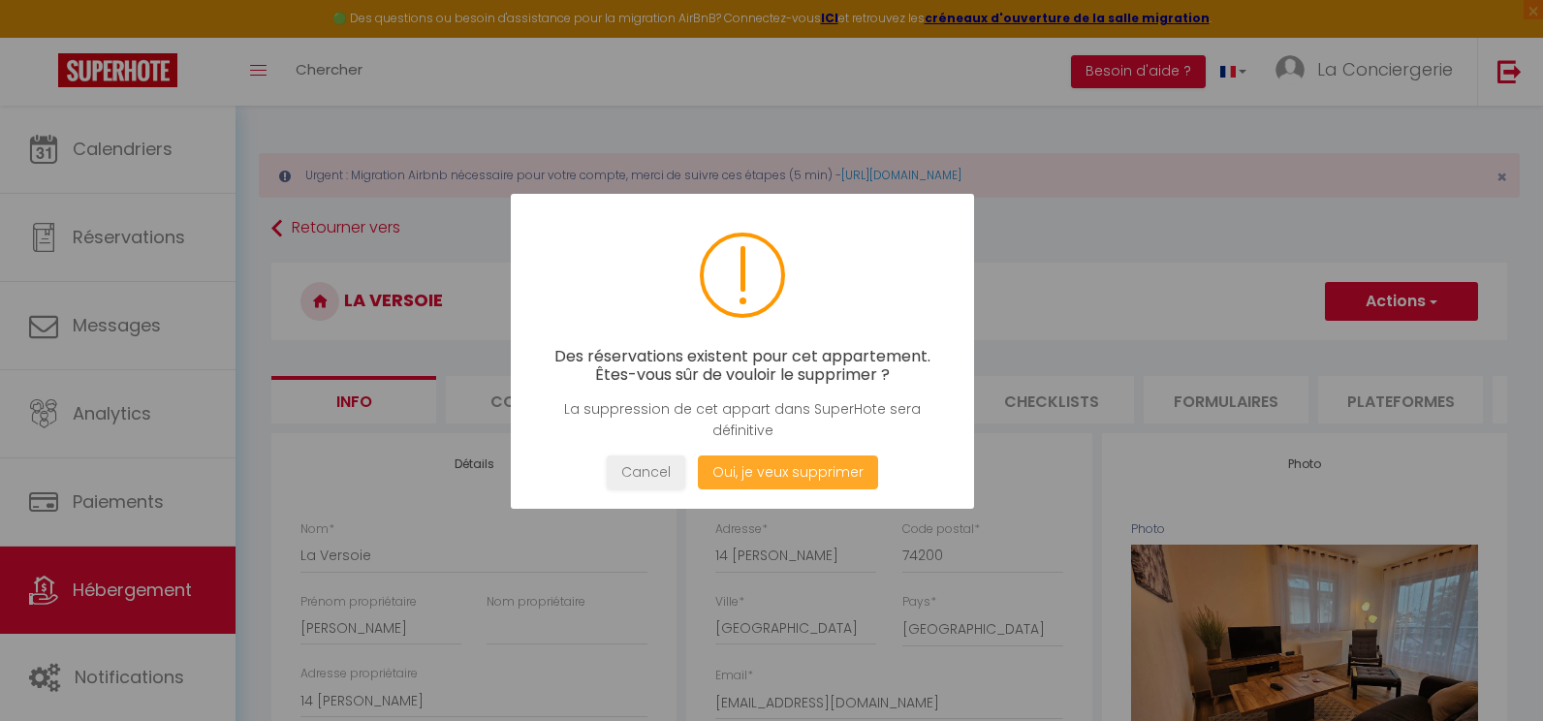
click at [826, 471] on button "Oui, je veux supprimer" at bounding box center [788, 472] width 180 height 34
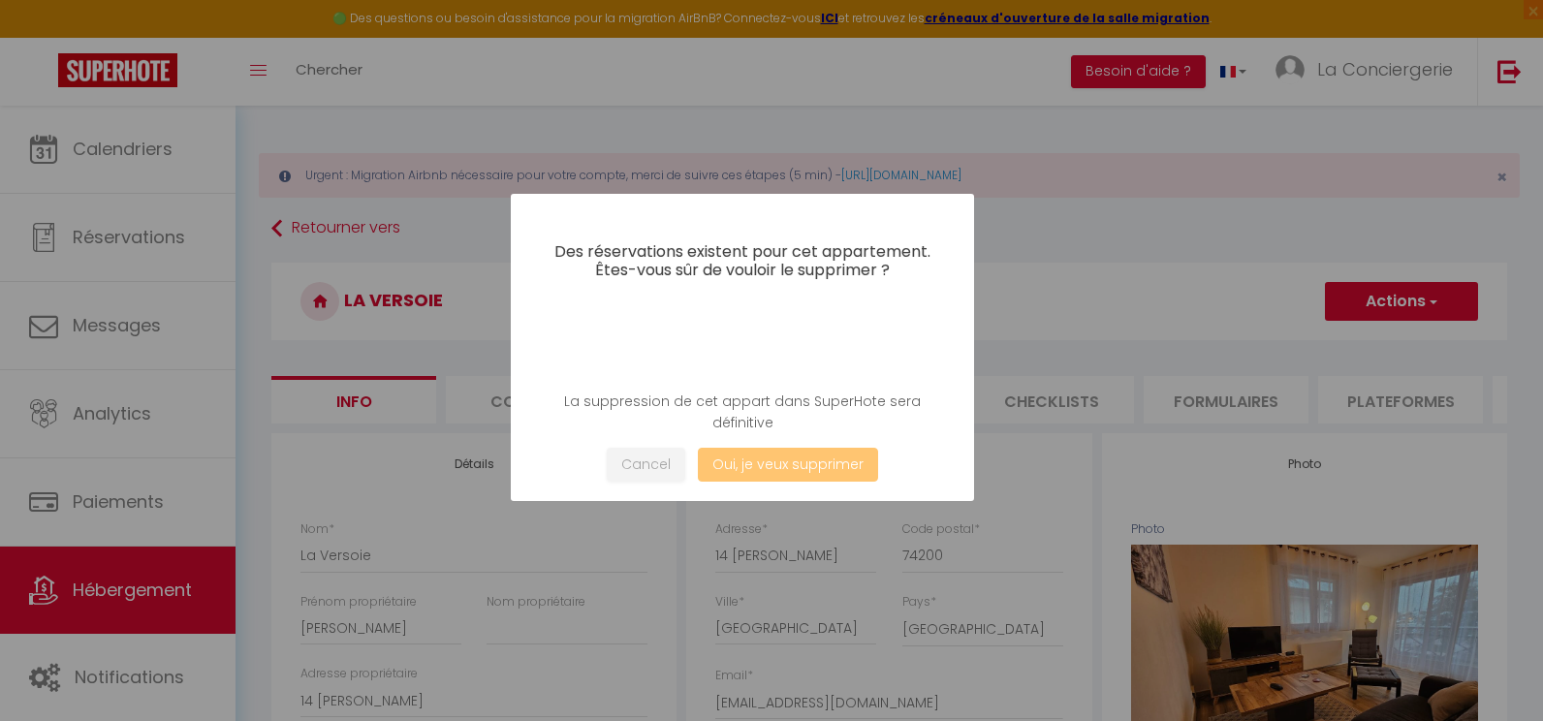
select select
checkbox input "false"
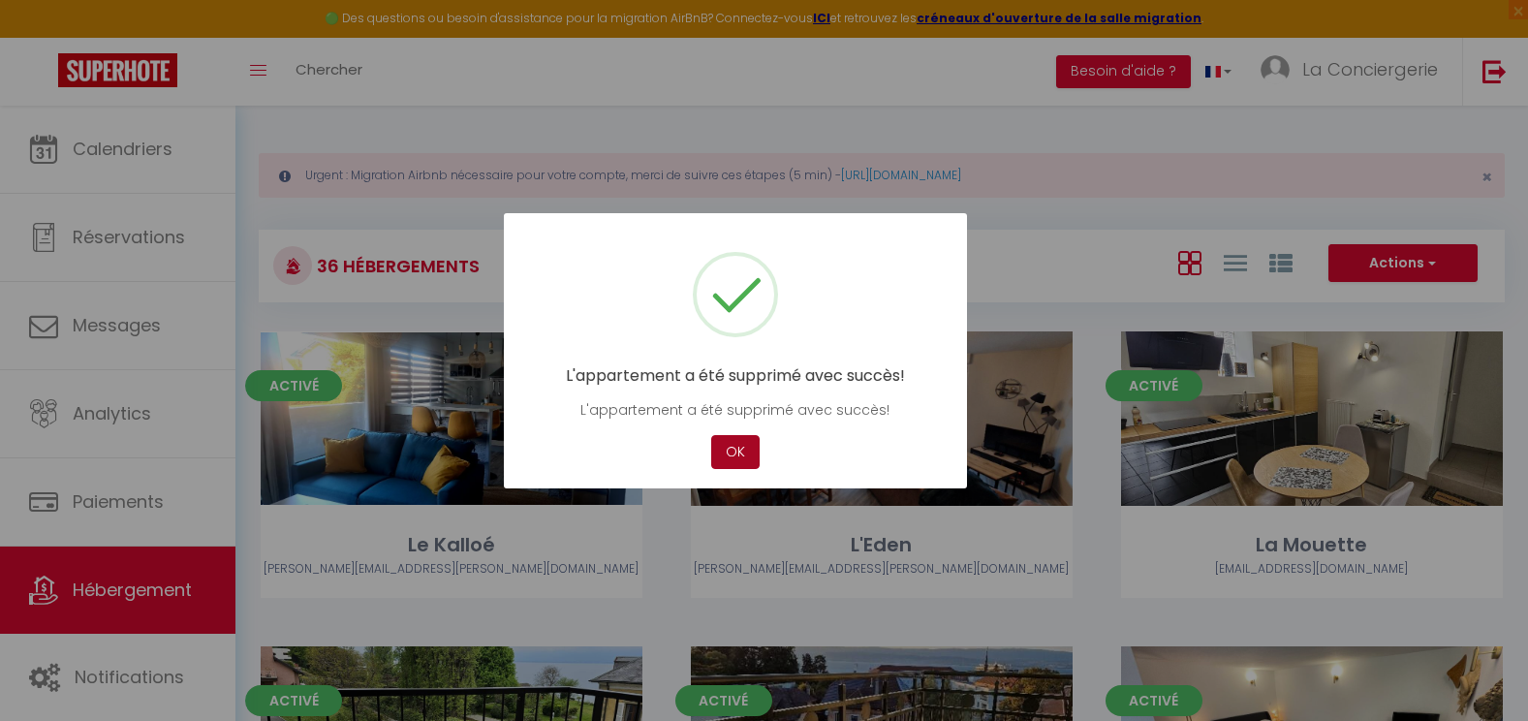
click at [733, 447] on button "OK" at bounding box center [735, 452] width 48 height 34
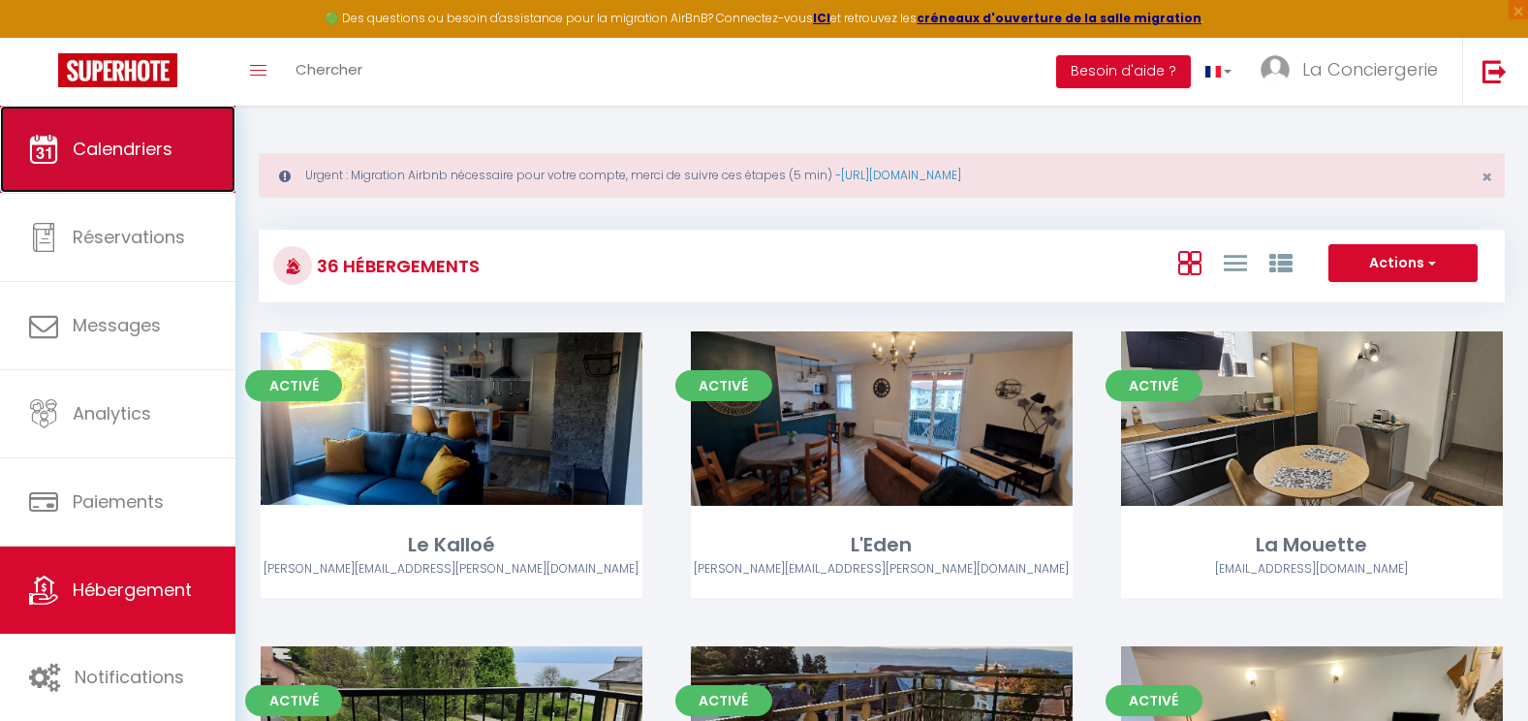
click at [81, 137] on span "Calendriers" at bounding box center [123, 149] width 100 height 24
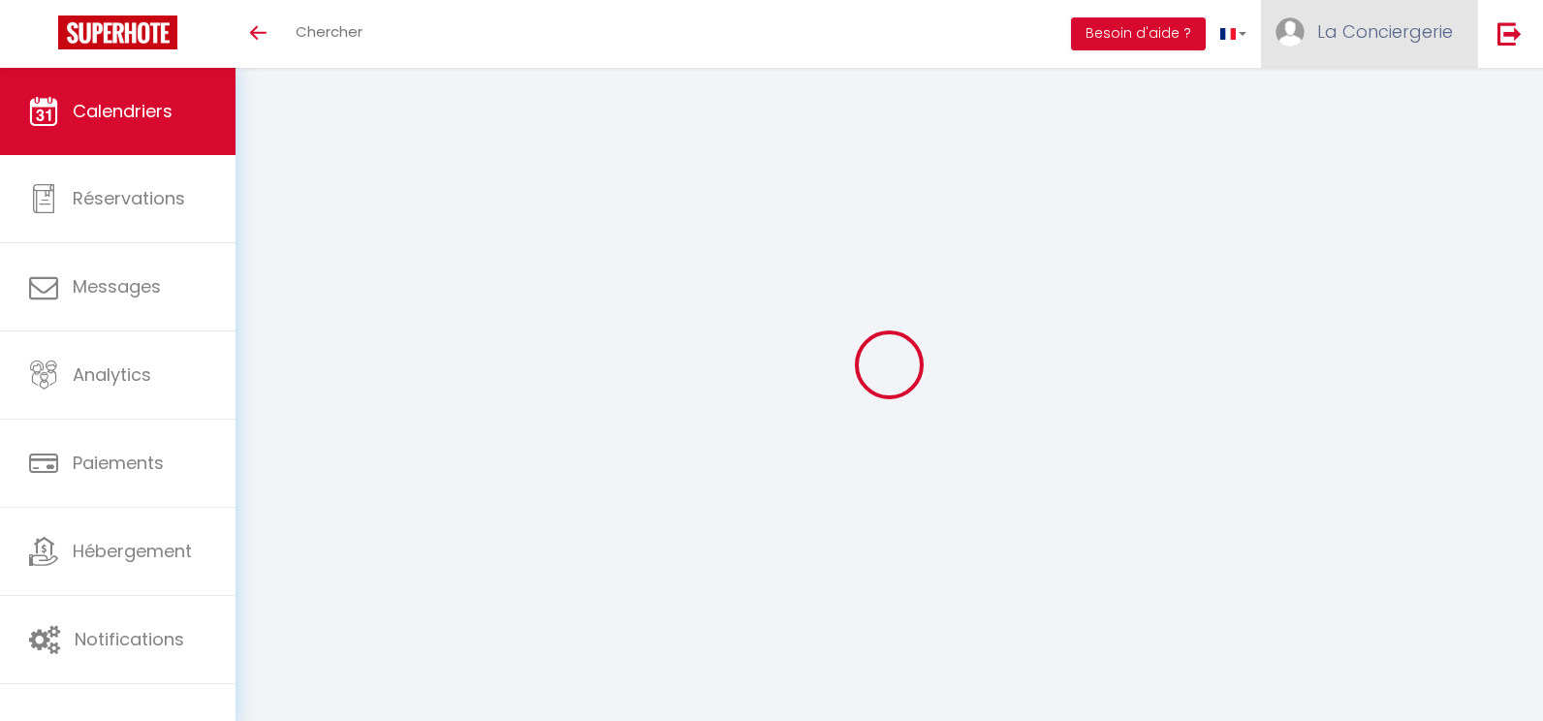
click at [1336, 26] on span "La Conciergerie" at bounding box center [1385, 31] width 136 height 24
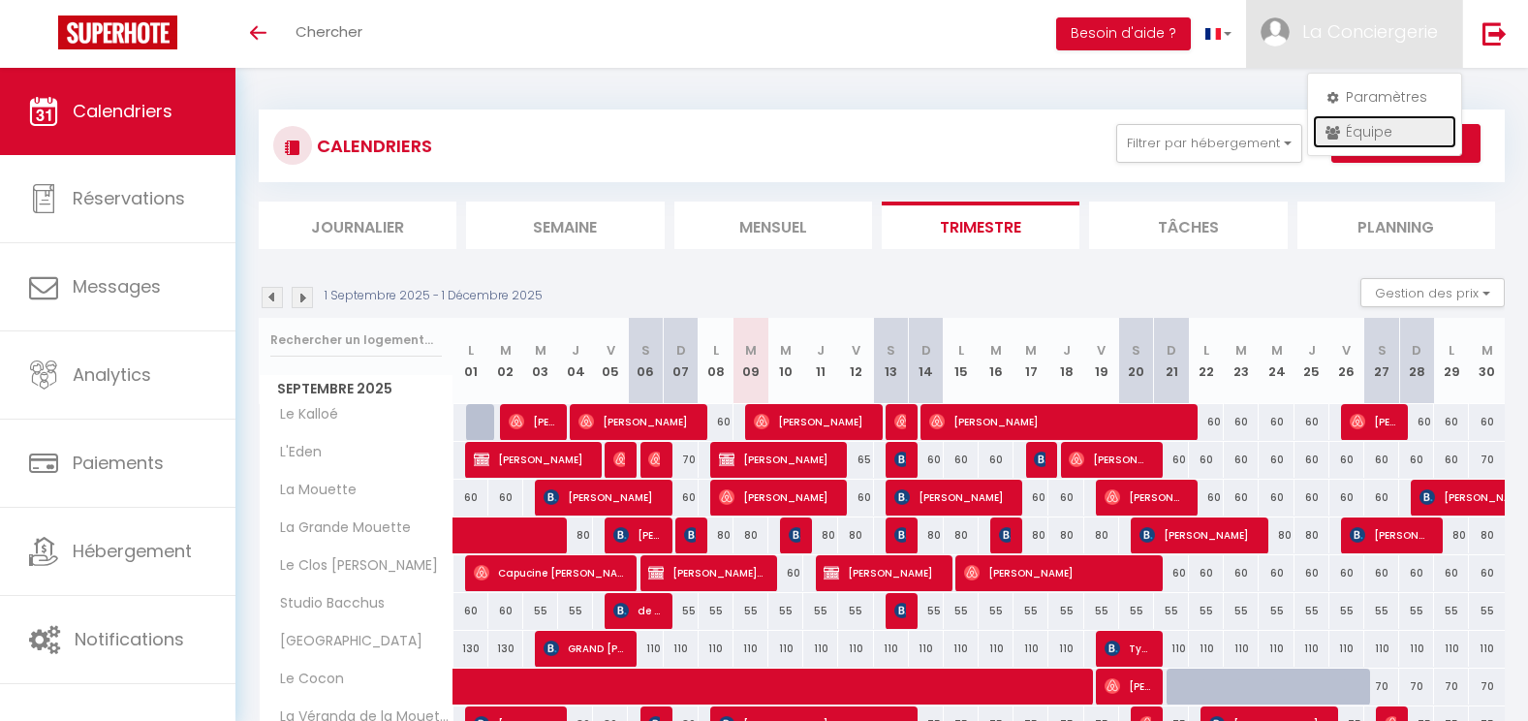
click at [1353, 135] on link "Équipe" at bounding box center [1384, 131] width 143 height 33
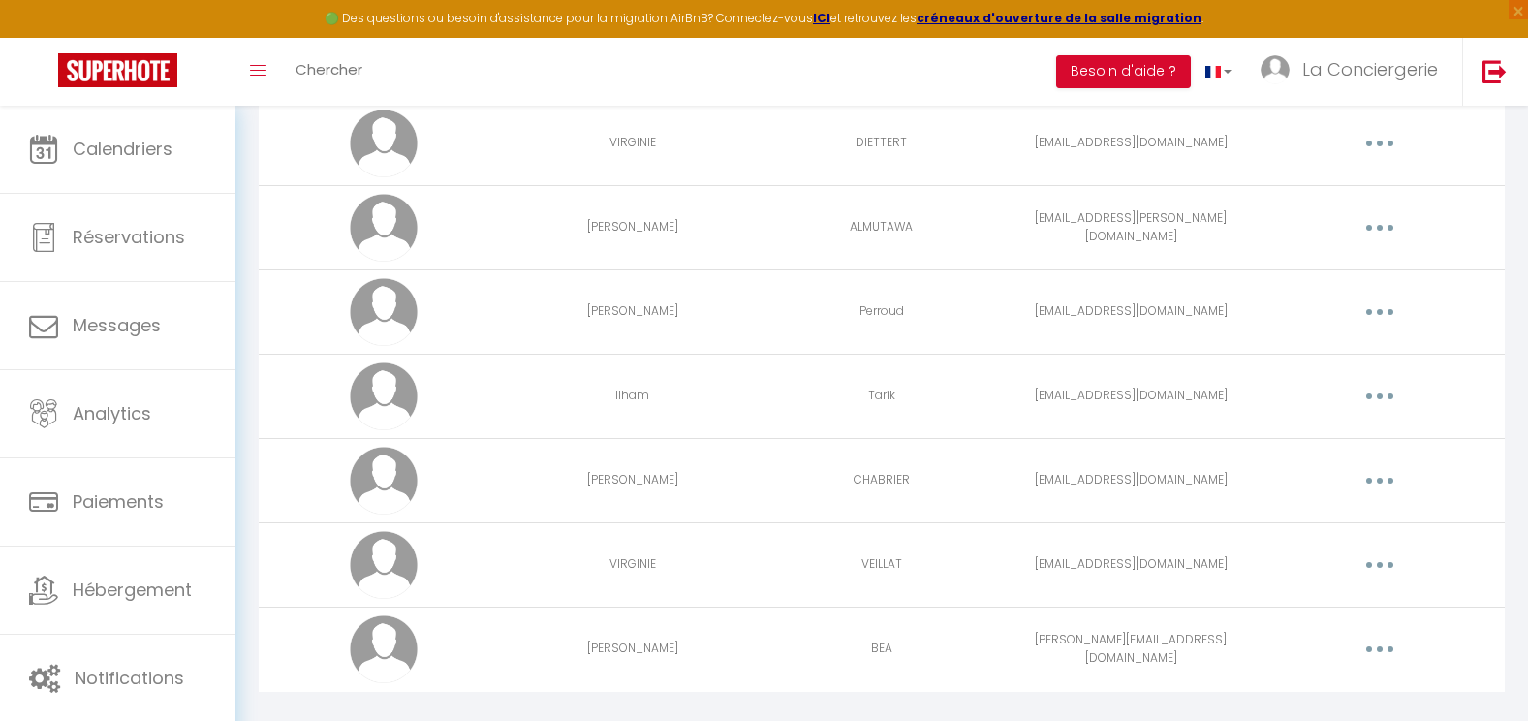
scroll to position [1870, 0]
